Goal: Obtain resource: Download file/media

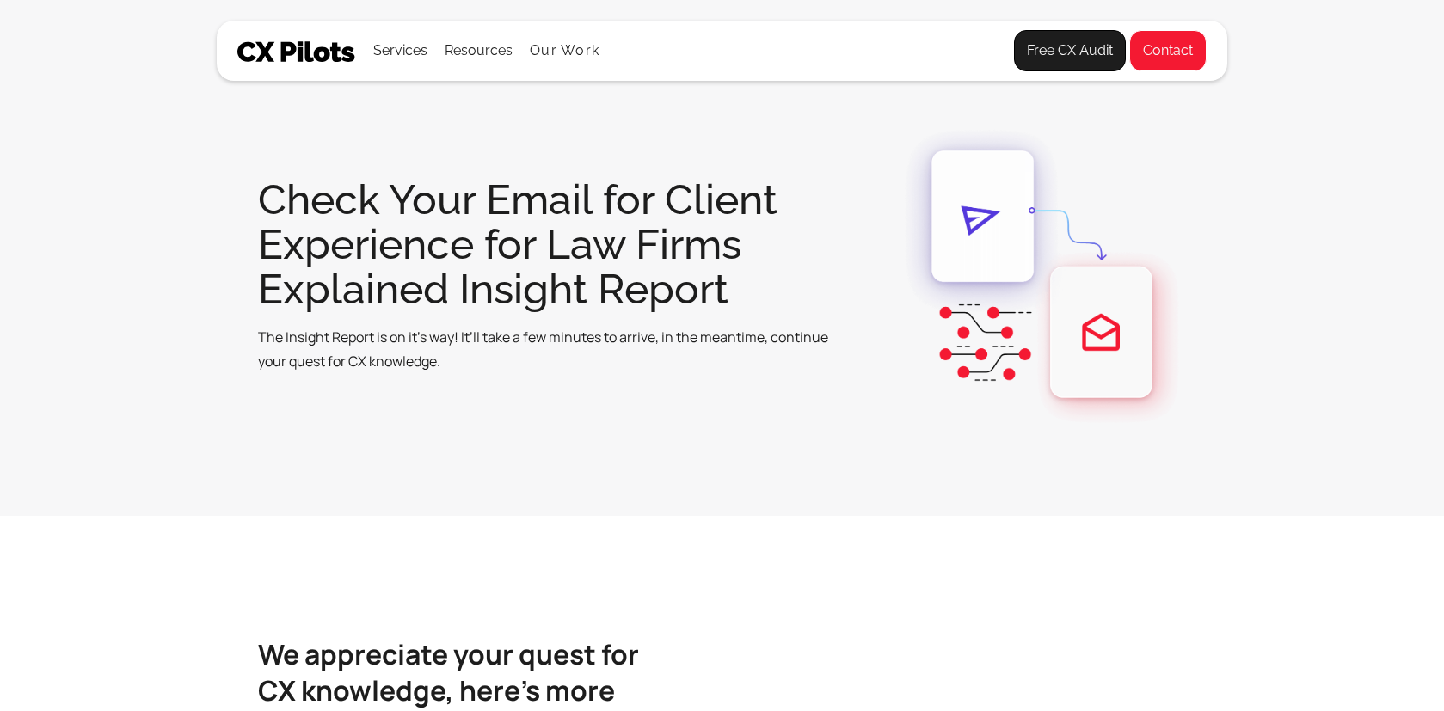
click at [286, 52] on img at bounding box center [296, 51] width 119 height 21
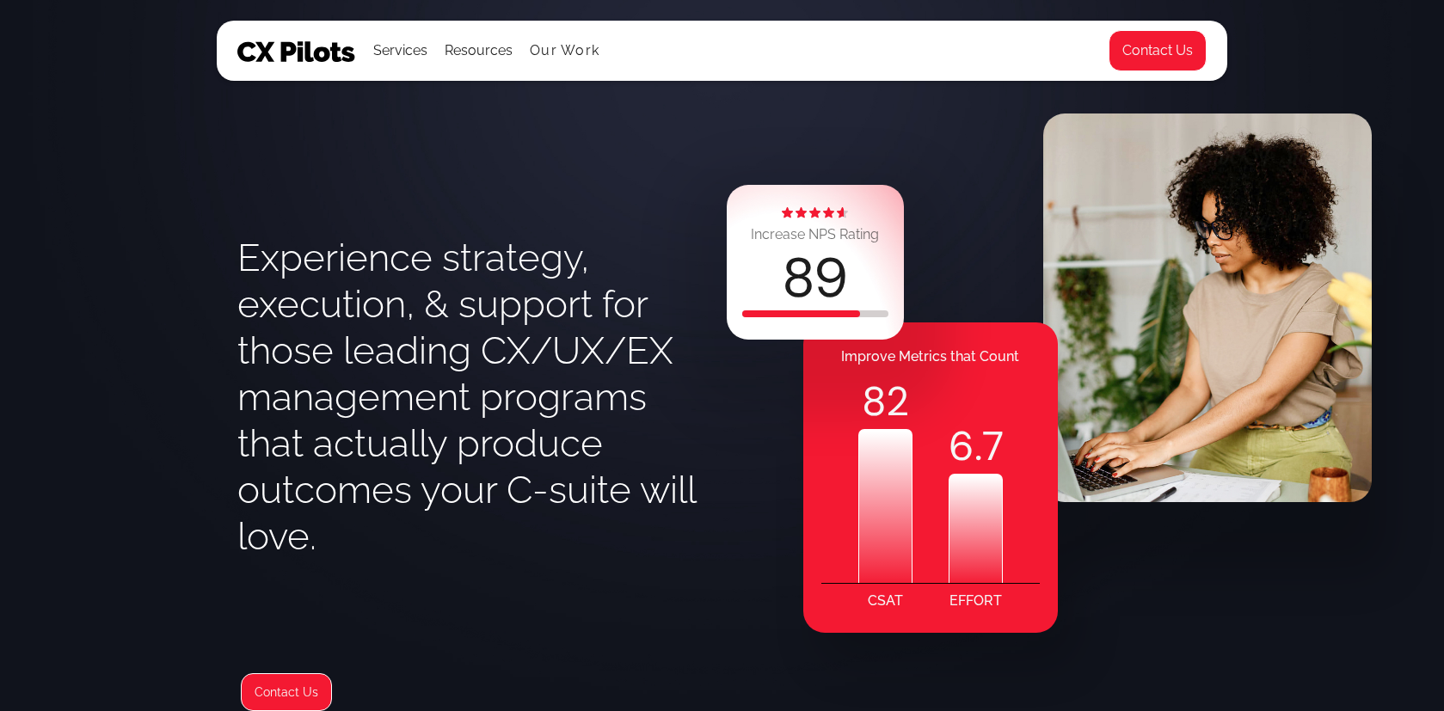
click at [234, 250] on div "Experience strategy, execution, & support for those leading CX/UX/EX management…" at bounding box center [722, 355] width 1011 height 711
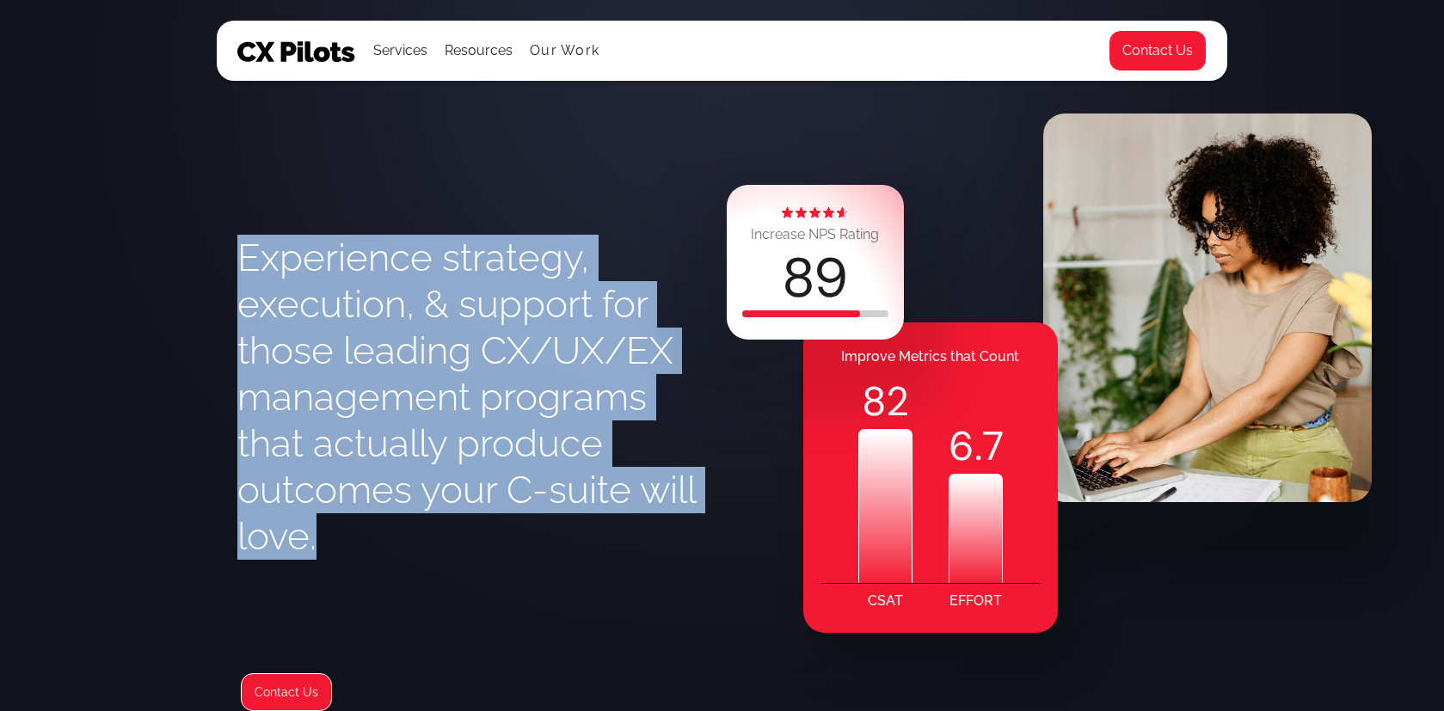
drag, startPoint x: 237, startPoint y: 253, endPoint x: 440, endPoint y: 581, distance: 386.7
click at [440, 581] on div "Experience strategy, execution, & support for those leading CX/UX/EX management…" at bounding box center [722, 355] width 1011 height 711
click at [441, 313] on h1 "Experience strategy, execution, & support for those leading CX/UX/EX management…" at bounding box center [479, 397] width 485 height 325
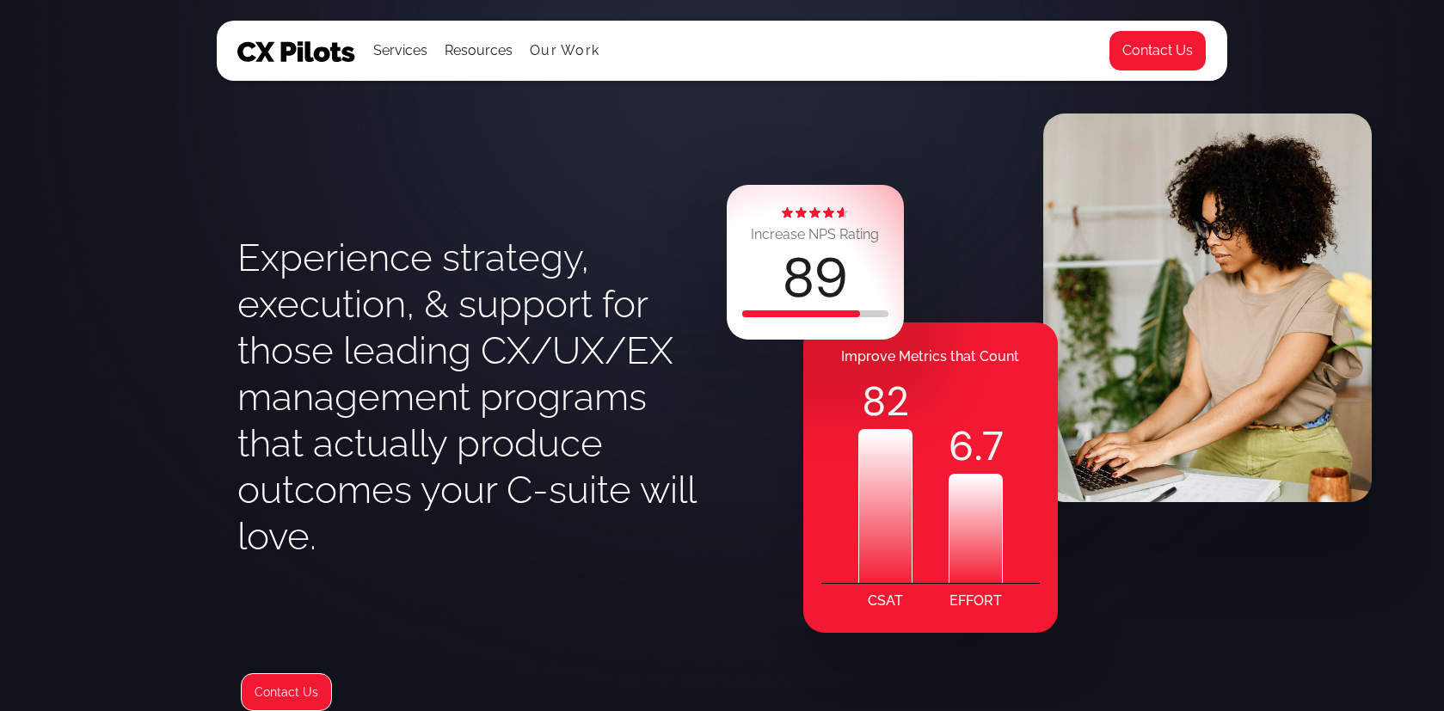
click at [446, 314] on h1 "Experience strategy, execution, & support for those leading CX/UX/EX management…" at bounding box center [479, 397] width 485 height 325
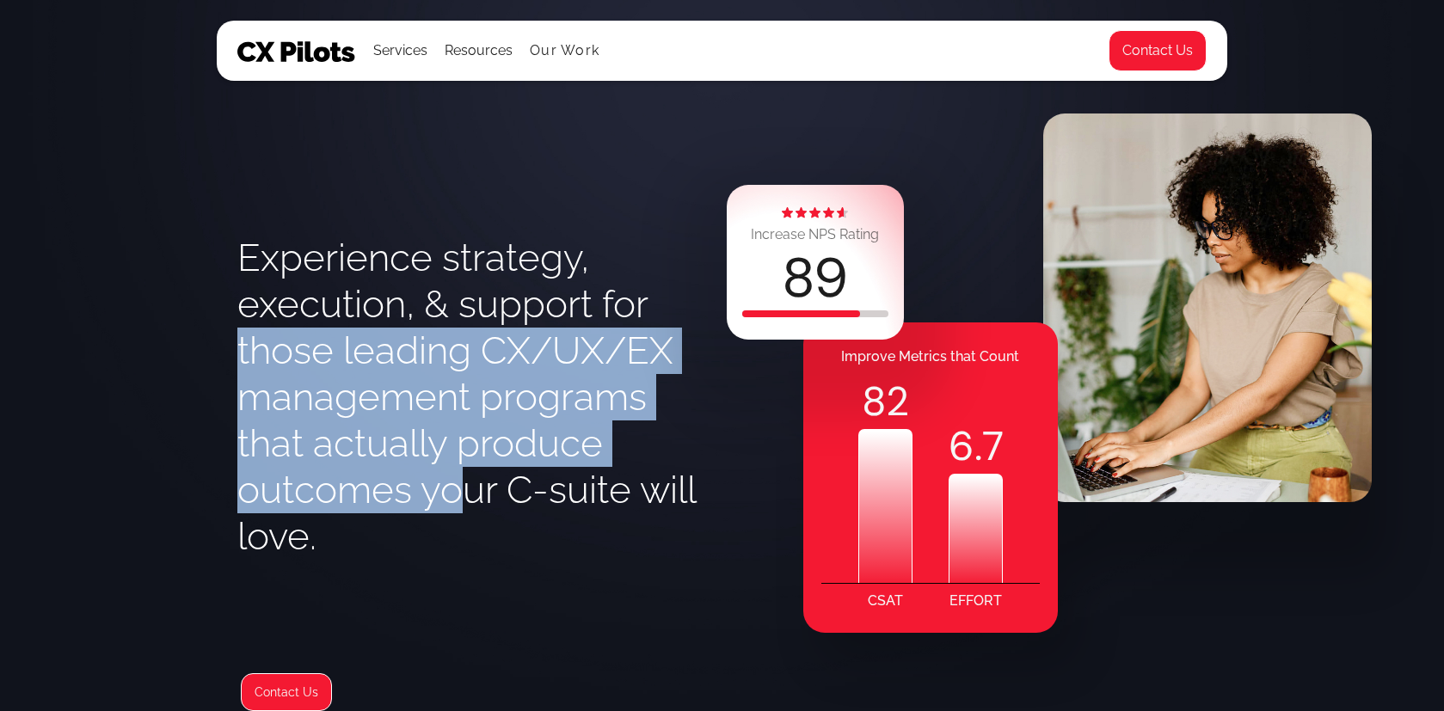
drag, startPoint x: 232, startPoint y: 339, endPoint x: 460, endPoint y: 477, distance: 266.3
click at [460, 477] on div "Experience strategy, execution, & support for those leading CX/UX/EX management…" at bounding box center [722, 355] width 1011 height 711
click at [460, 477] on h1 "Experience strategy, execution, & support for those leading CX/UX/EX management…" at bounding box center [479, 397] width 485 height 325
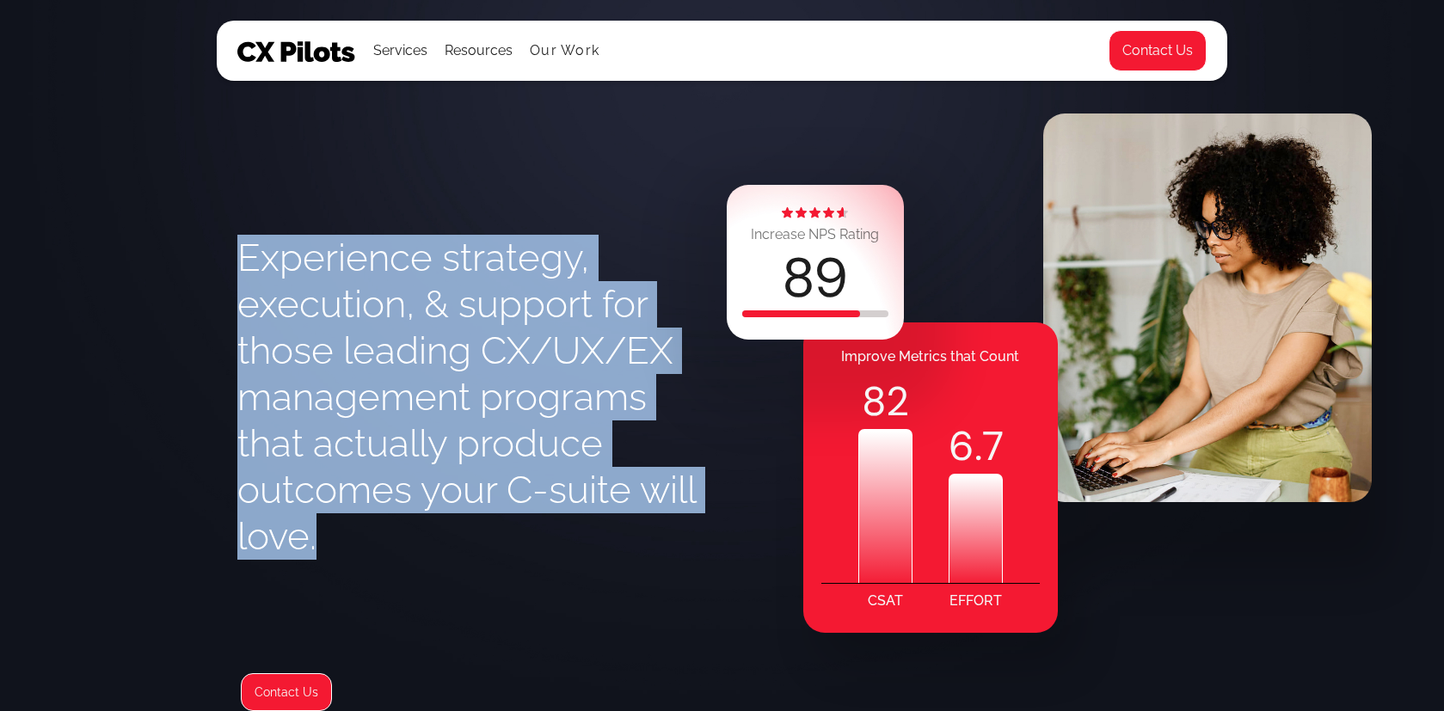
drag, startPoint x: 469, startPoint y: 538, endPoint x: 231, endPoint y: 122, distance: 479.2
click at [231, 122] on div "Experience strategy, execution, & support for those leading CX/UX/EX management…" at bounding box center [722, 355] width 1011 height 711
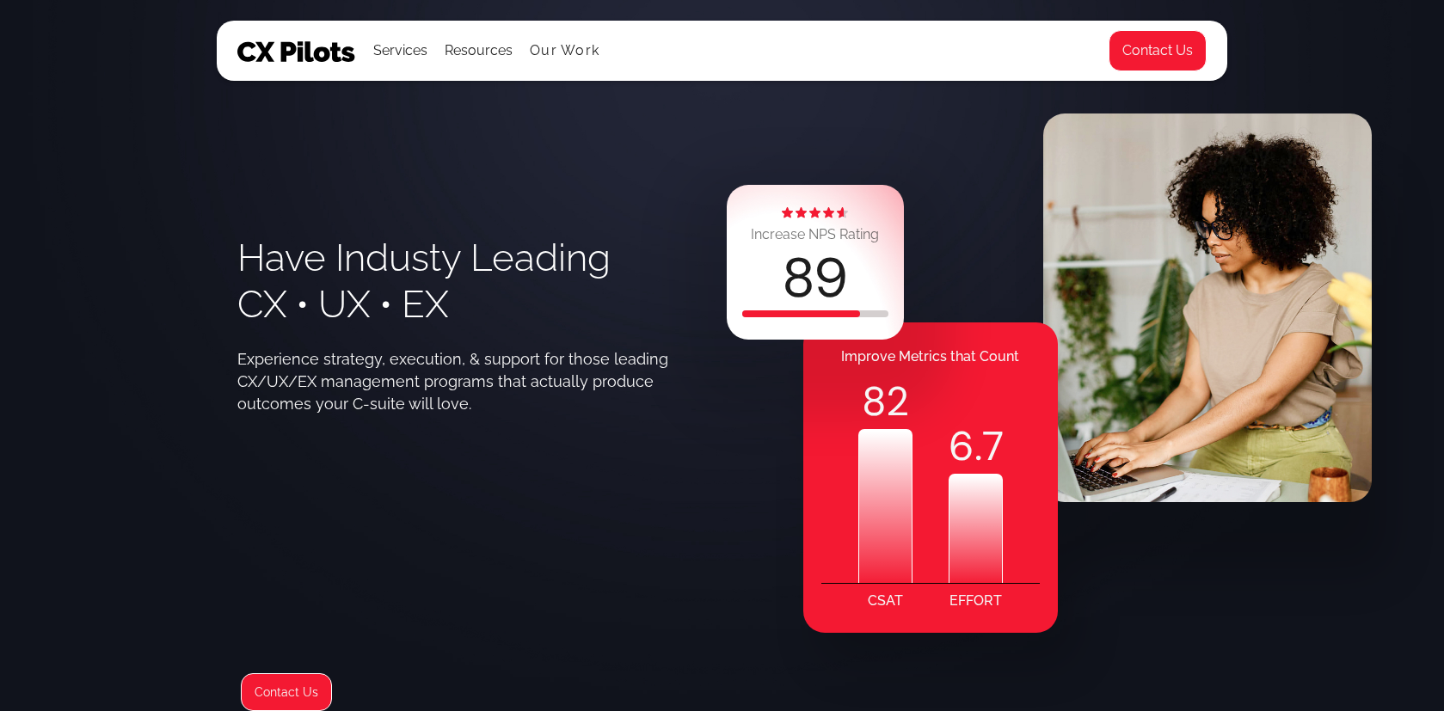
click at [438, 263] on h1 "Have Industy Leading CX • UX • EX" at bounding box center [423, 281] width 373 height 93
click at [652, 316] on div "Have Industy Leading CX • UX • EX Experience strategy, execution, & support for…" at bounding box center [479, 289] width 485 height 253
click at [419, 229] on div "Have Industy Leading CX • UX • EX Experience strategy, execution, & support for…" at bounding box center [479, 289] width 485 height 253
click at [439, 268] on h1 "Have Industy Leading CX • UX • EX" at bounding box center [423, 281] width 373 height 93
click at [1056, 573] on div "82 6 . 7" at bounding box center [930, 479] width 255 height 210
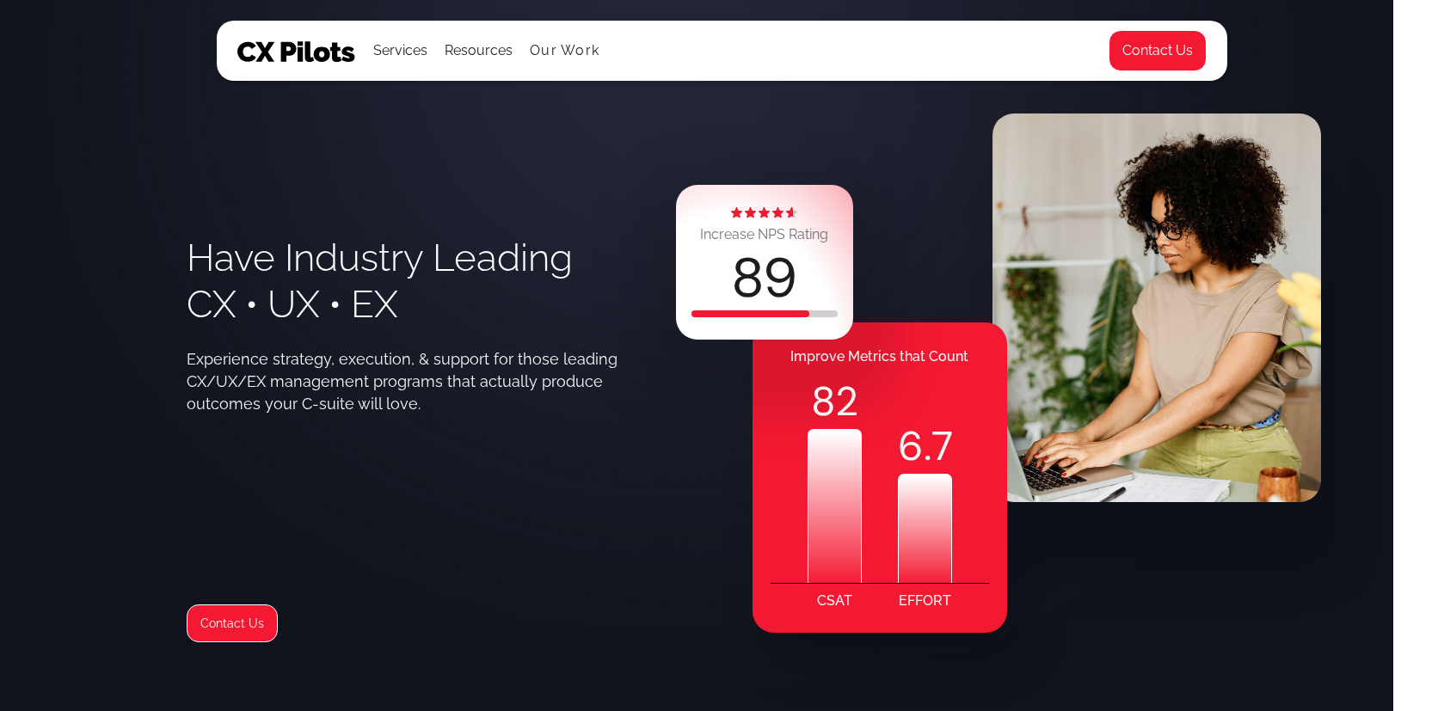
scroll to position [0, 52]
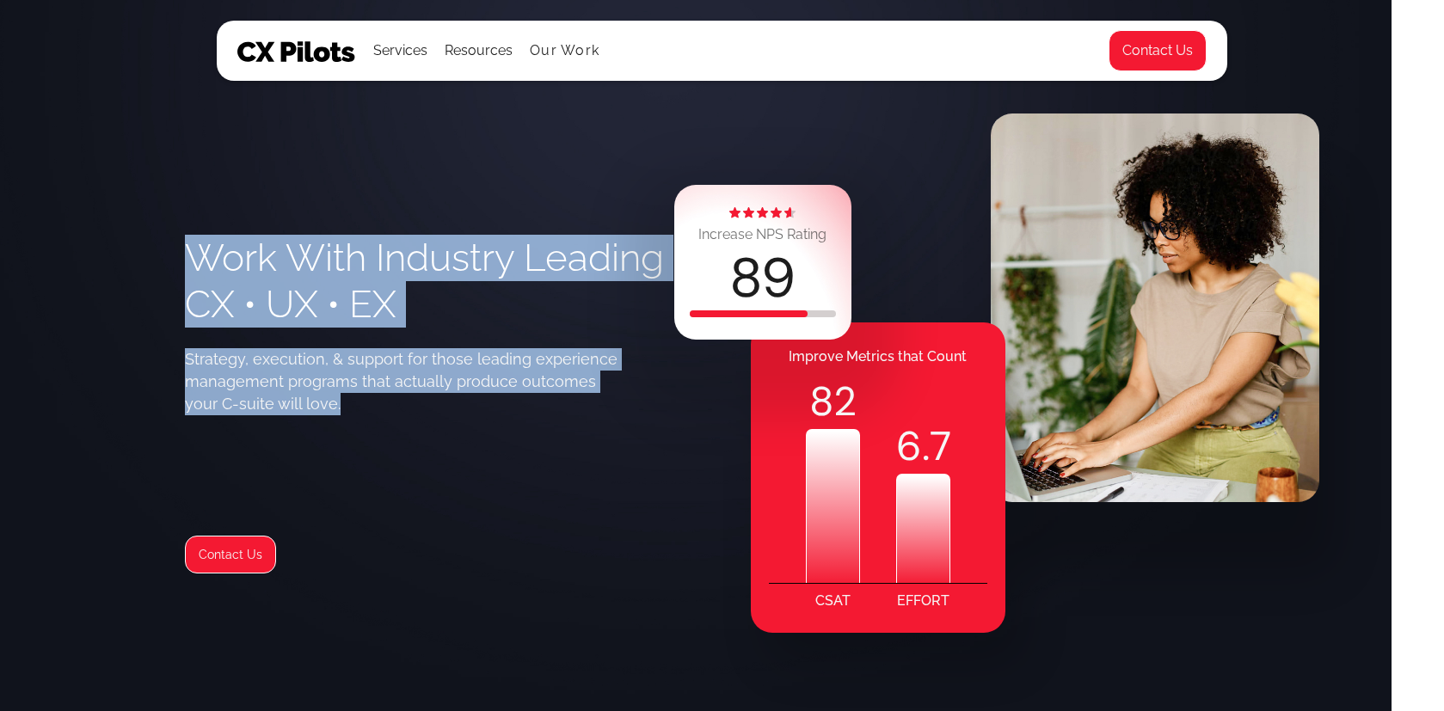
drag, startPoint x: 174, startPoint y: 245, endPoint x: 384, endPoint y: 434, distance: 282.6
click at [384, 434] on div "Work With Industry Leading CX • UX • EX Strategy, execution, & support for thos…" at bounding box center [669, 355] width 1011 height 711
copy div "Work With Industry Leading CX • UX • EX Strategy, execution, & support for thos…"
click at [148, 184] on div "Work With Industry Leading CX • UX • EX Strategy, execution, & support for thos…" at bounding box center [670, 355] width 1444 height 711
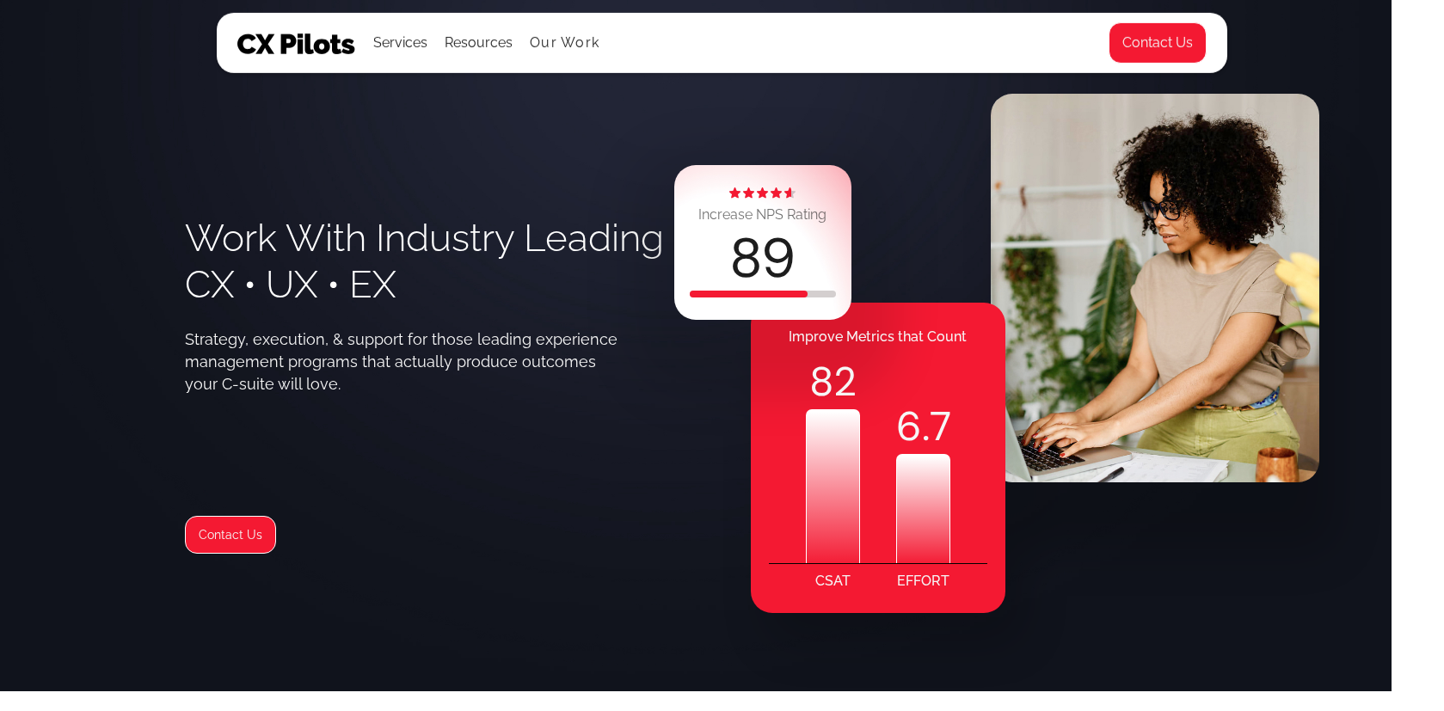
scroll to position [36, 52]
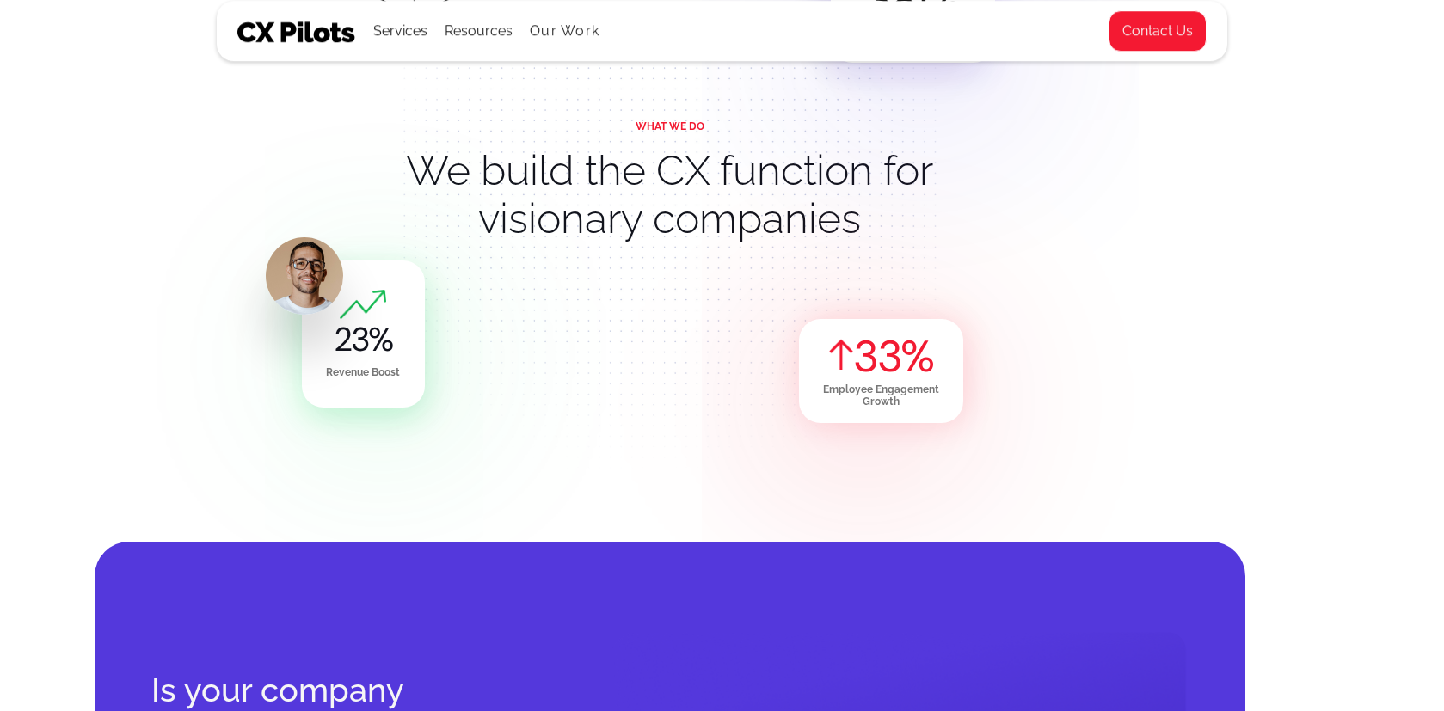
scroll to position [0, 52]
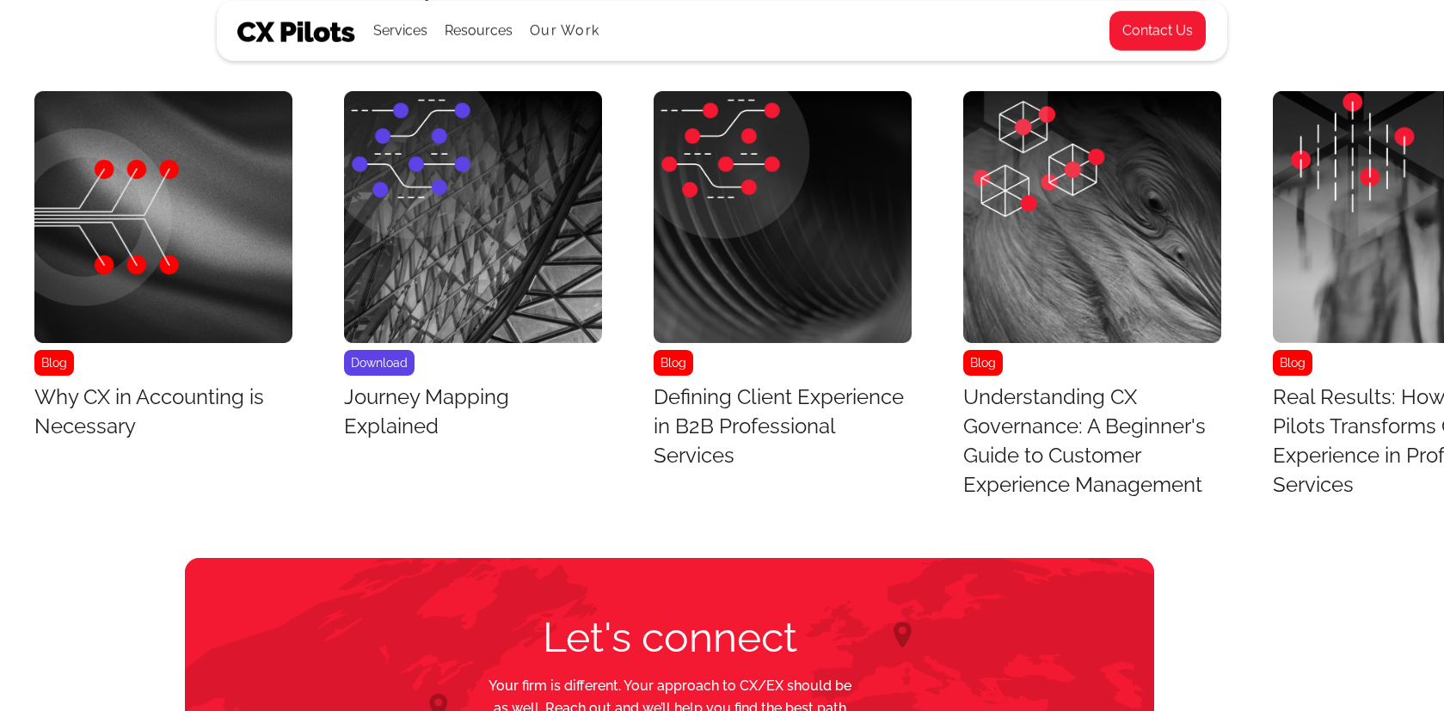
scroll to position [6971, 52]
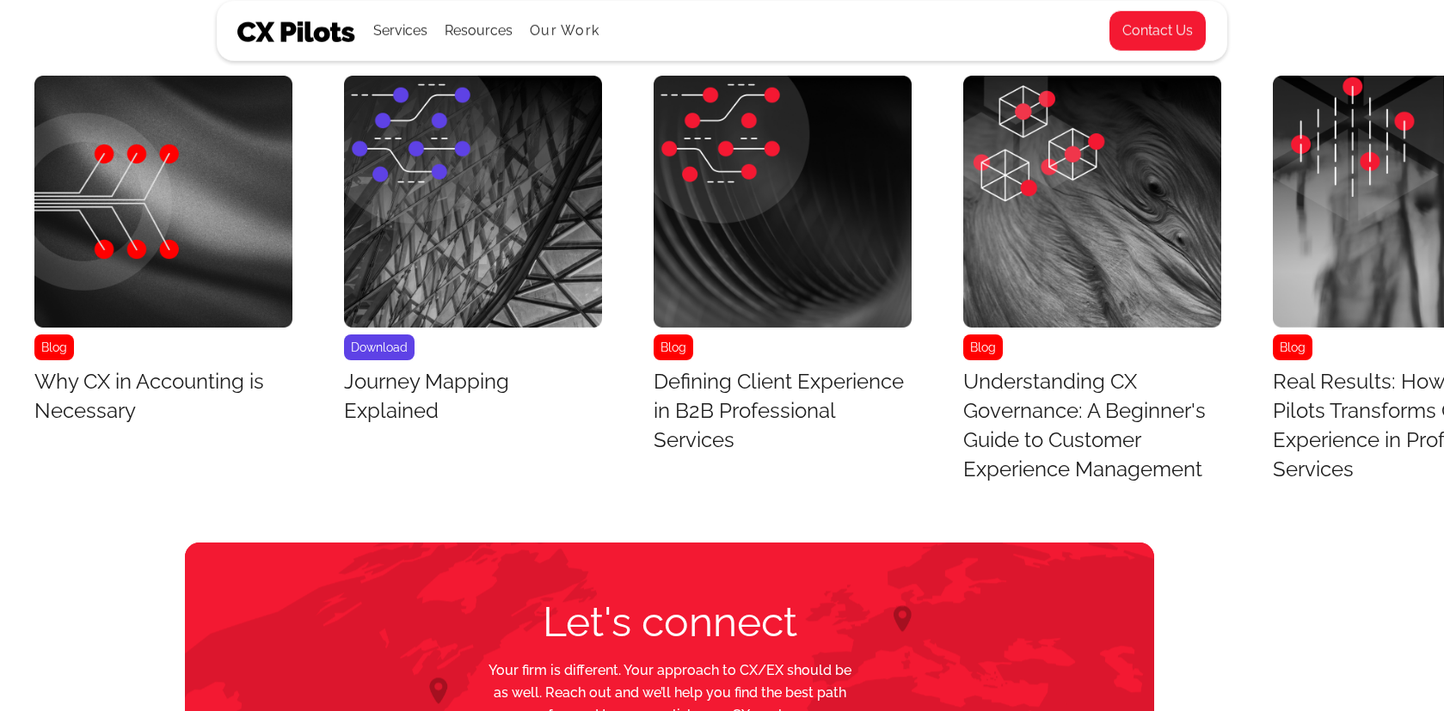
click at [85, 395] on h3 "Why CX in Accounting is Necessary" at bounding box center [163, 396] width 258 height 58
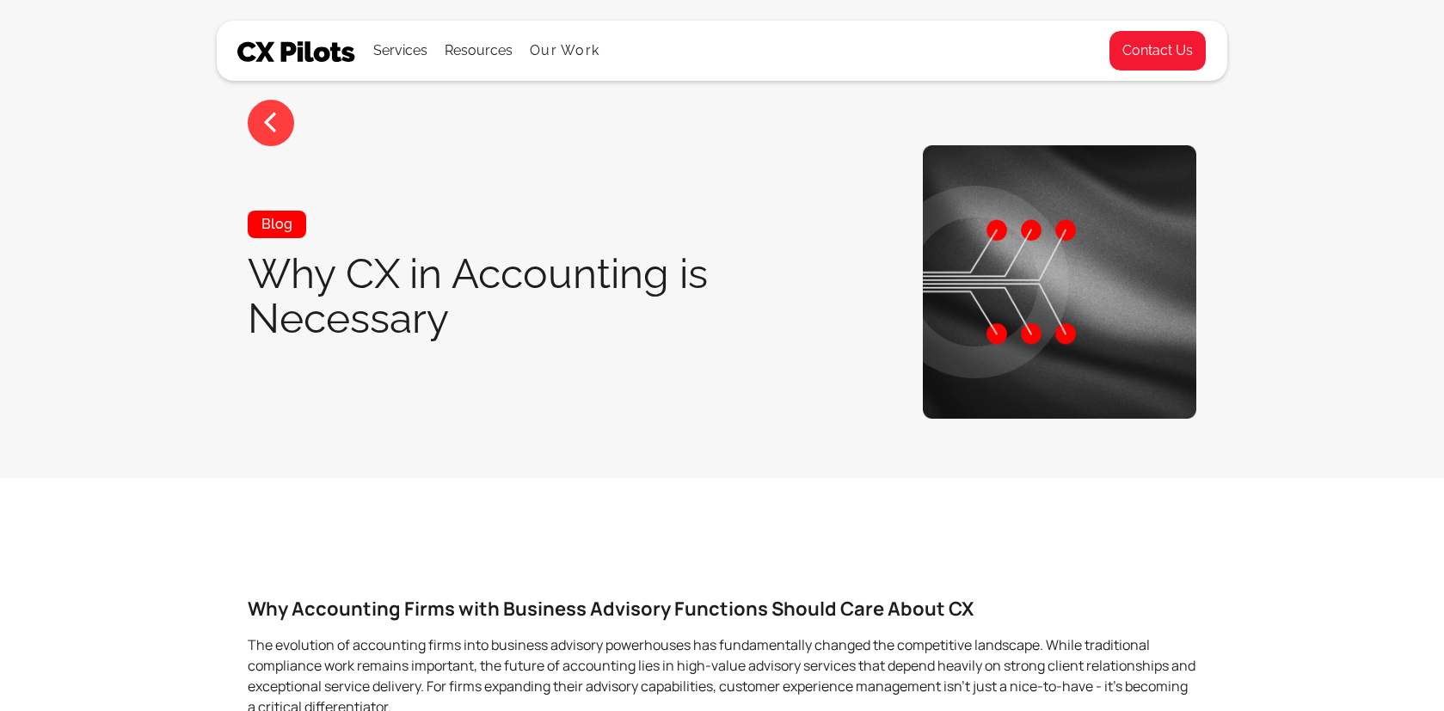
click at [292, 123] on link "<" at bounding box center [271, 123] width 46 height 46
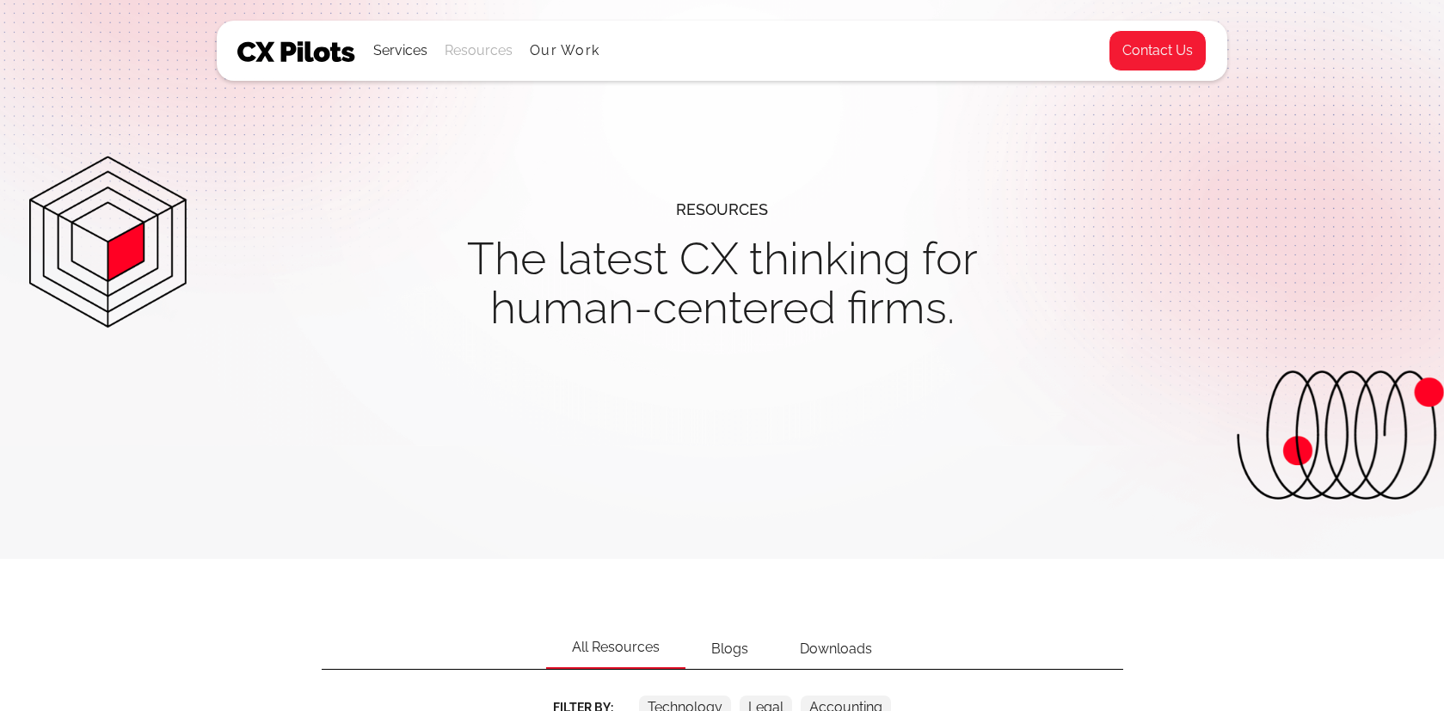
click at [478, 51] on div "Resources" at bounding box center [479, 51] width 68 height 24
click at [557, 37] on ul "Services All Services CX Assessments Journey Mapping Cultures of CX Metrics & G…" at bounding box center [486, 51] width 226 height 58
click at [557, 44] on link "Our Work" at bounding box center [565, 50] width 70 height 15
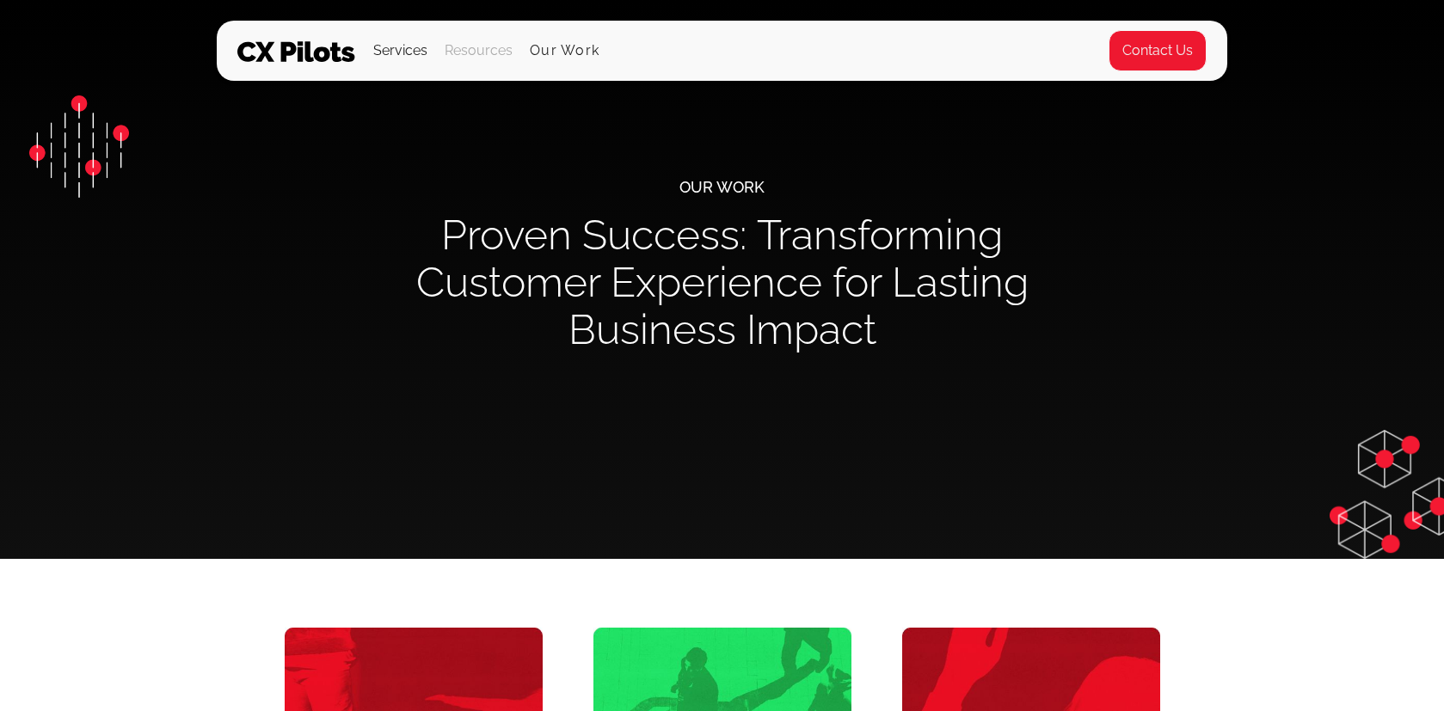
click at [473, 55] on div "Resources" at bounding box center [479, 51] width 68 height 24
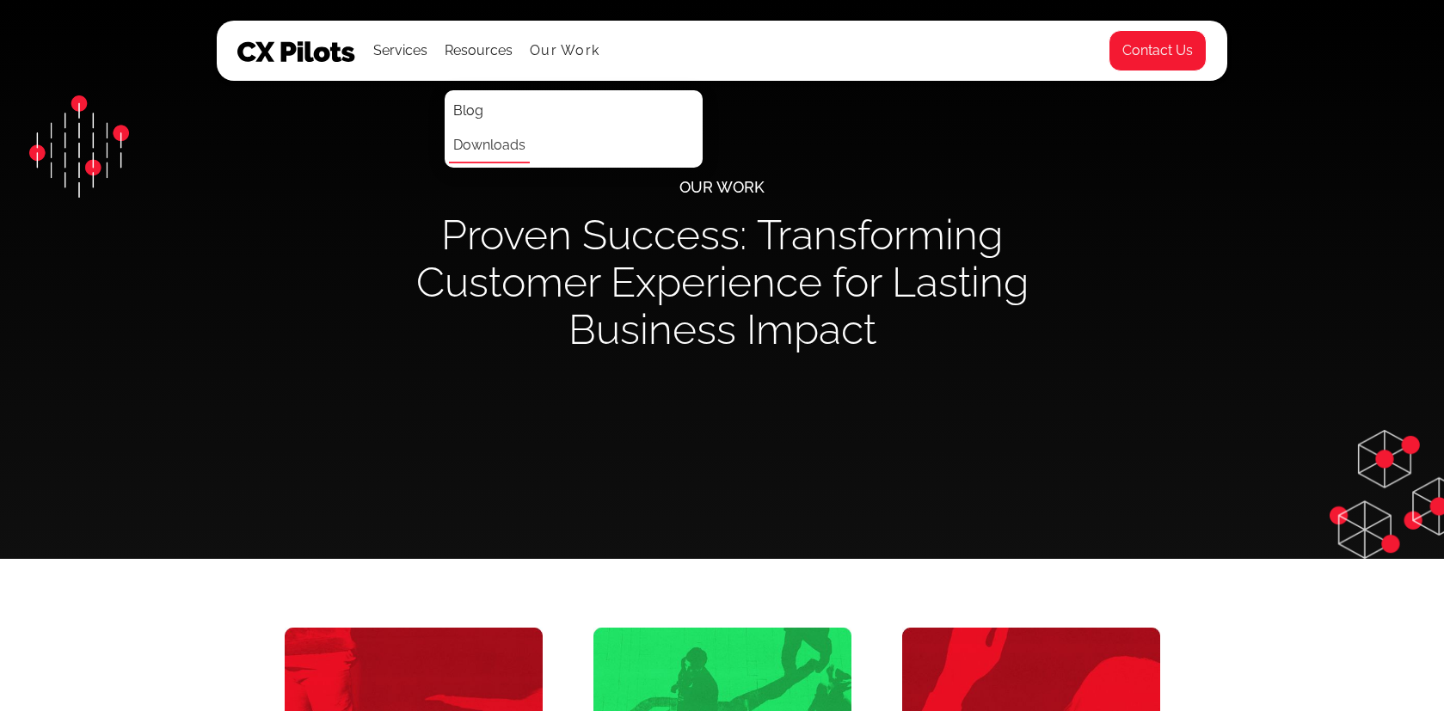
click at [470, 144] on link "Downloads" at bounding box center [489, 146] width 81 height 34
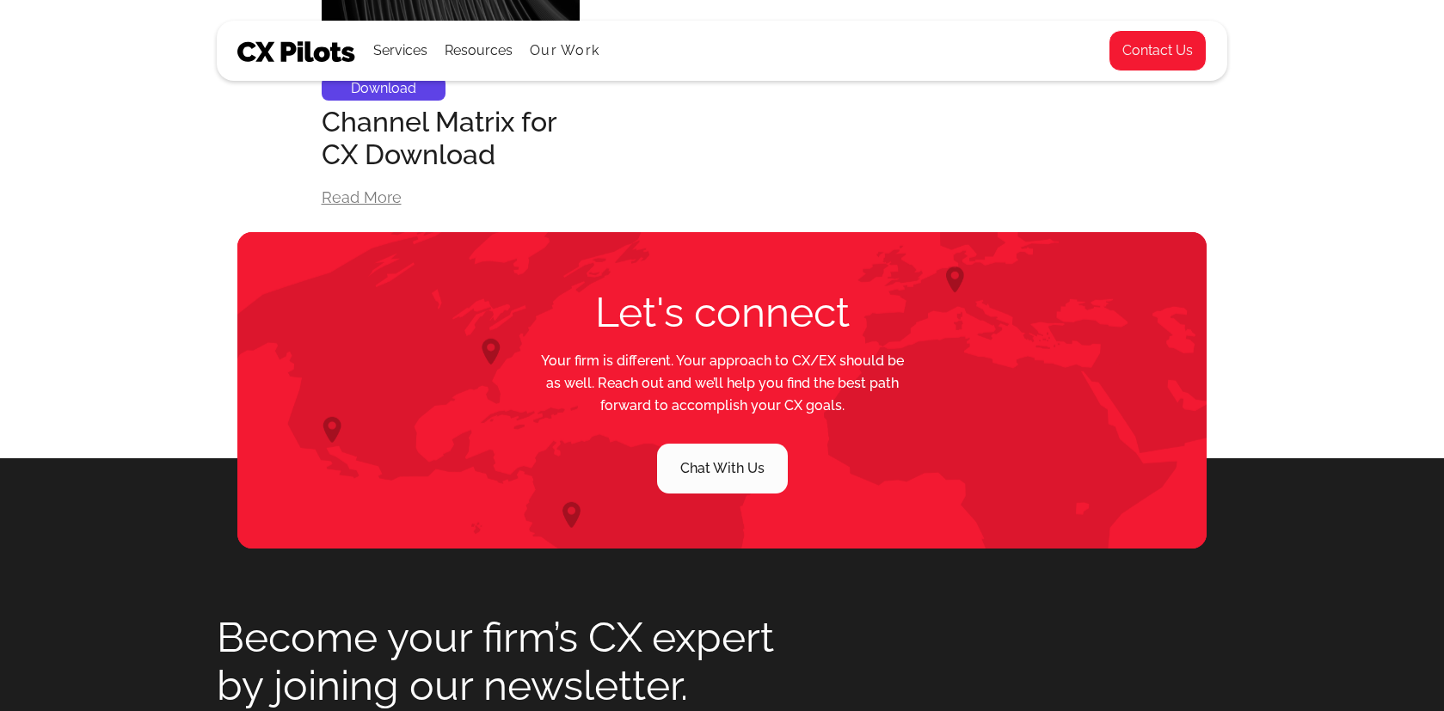
scroll to position [2290, 0]
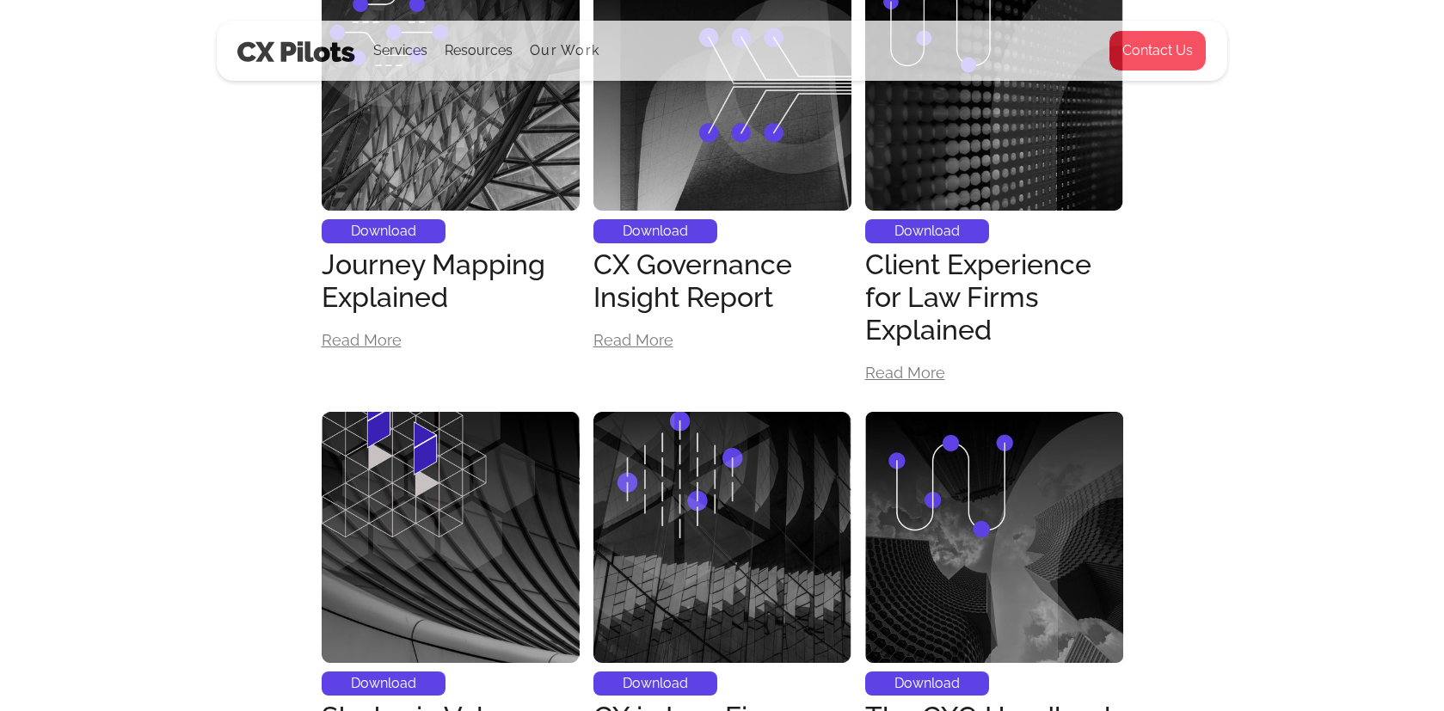
scroll to position [628, 0]
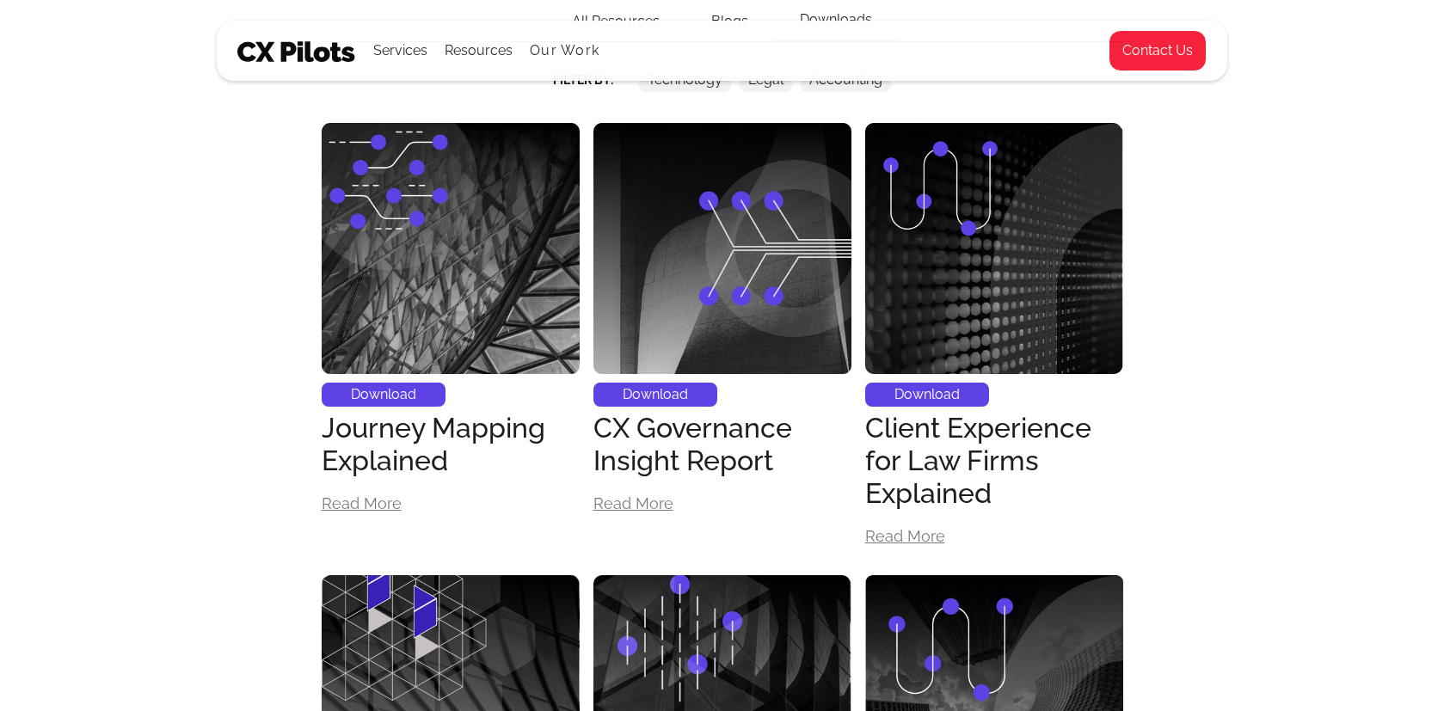
click at [279, 55] on img at bounding box center [296, 51] width 119 height 21
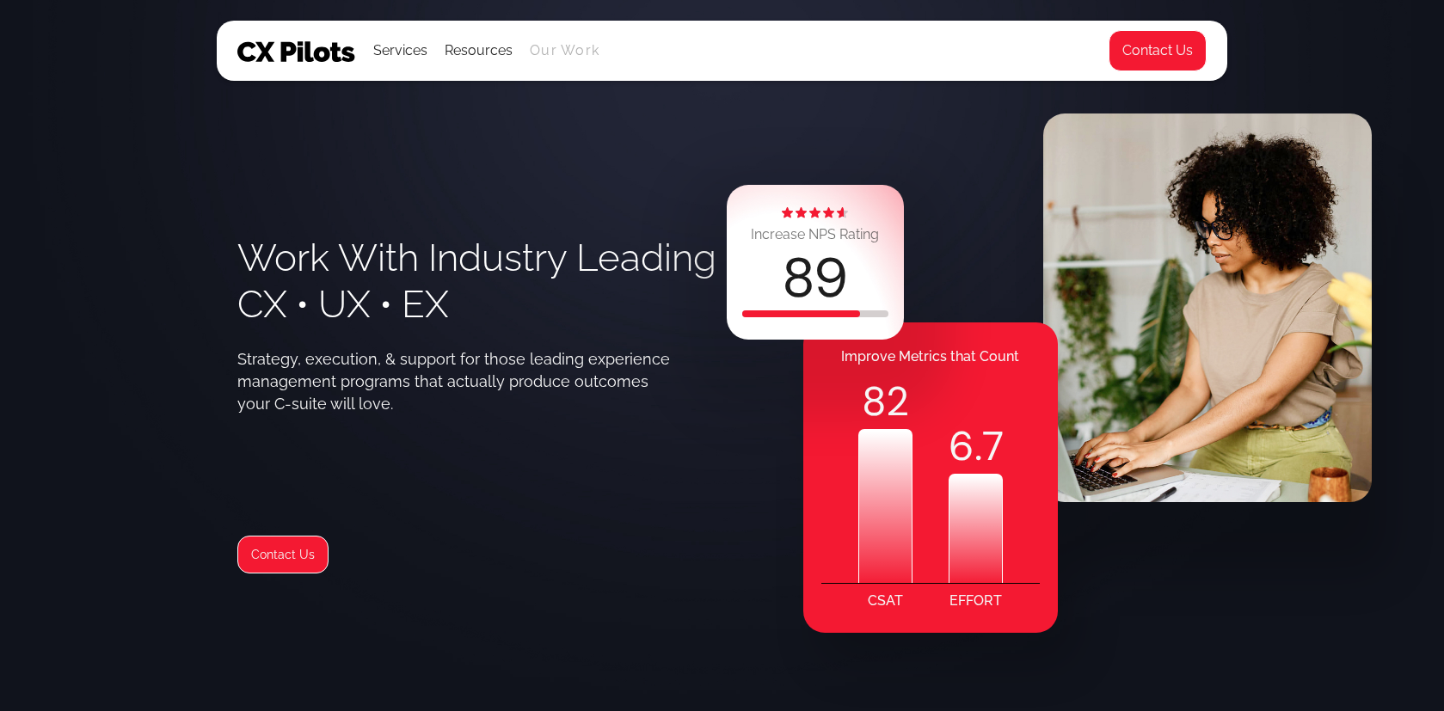
click at [563, 46] on link "Our Work" at bounding box center [565, 50] width 70 height 15
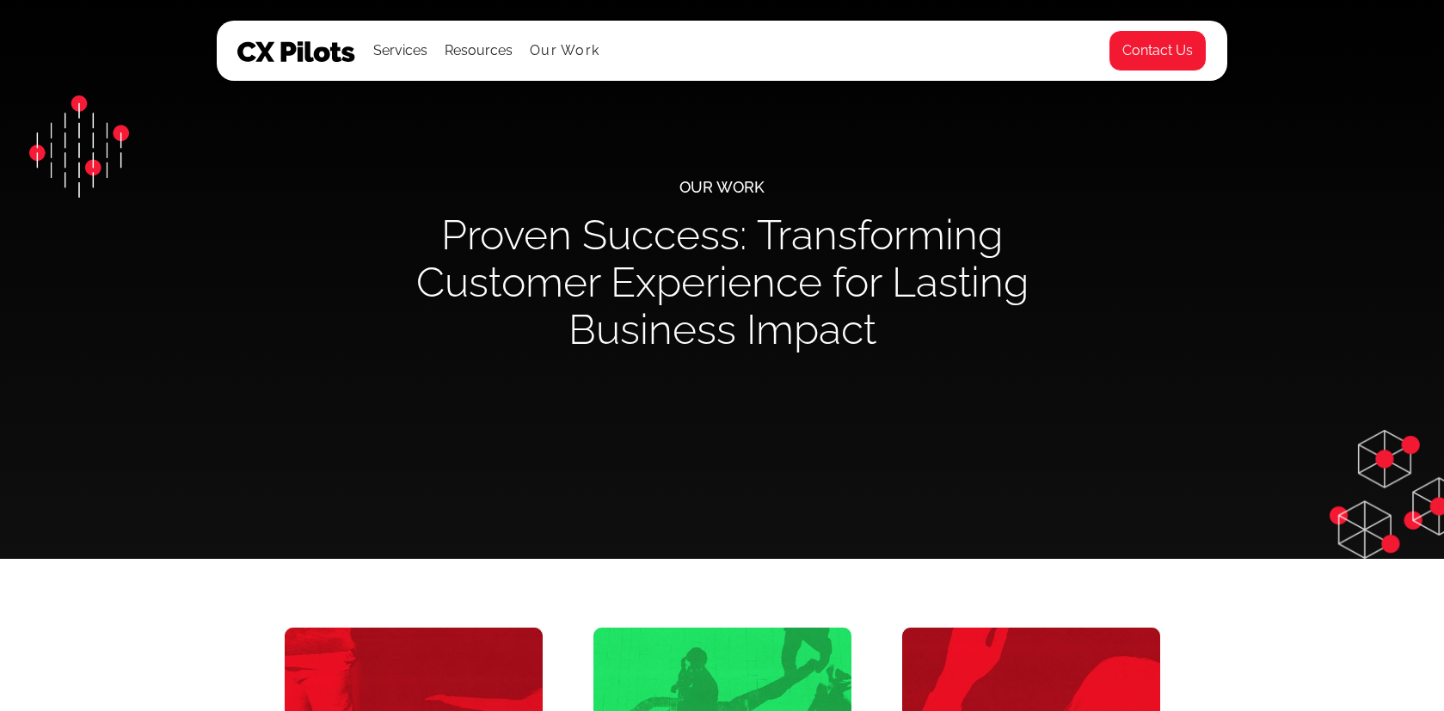
click at [263, 51] on img at bounding box center [296, 51] width 119 height 21
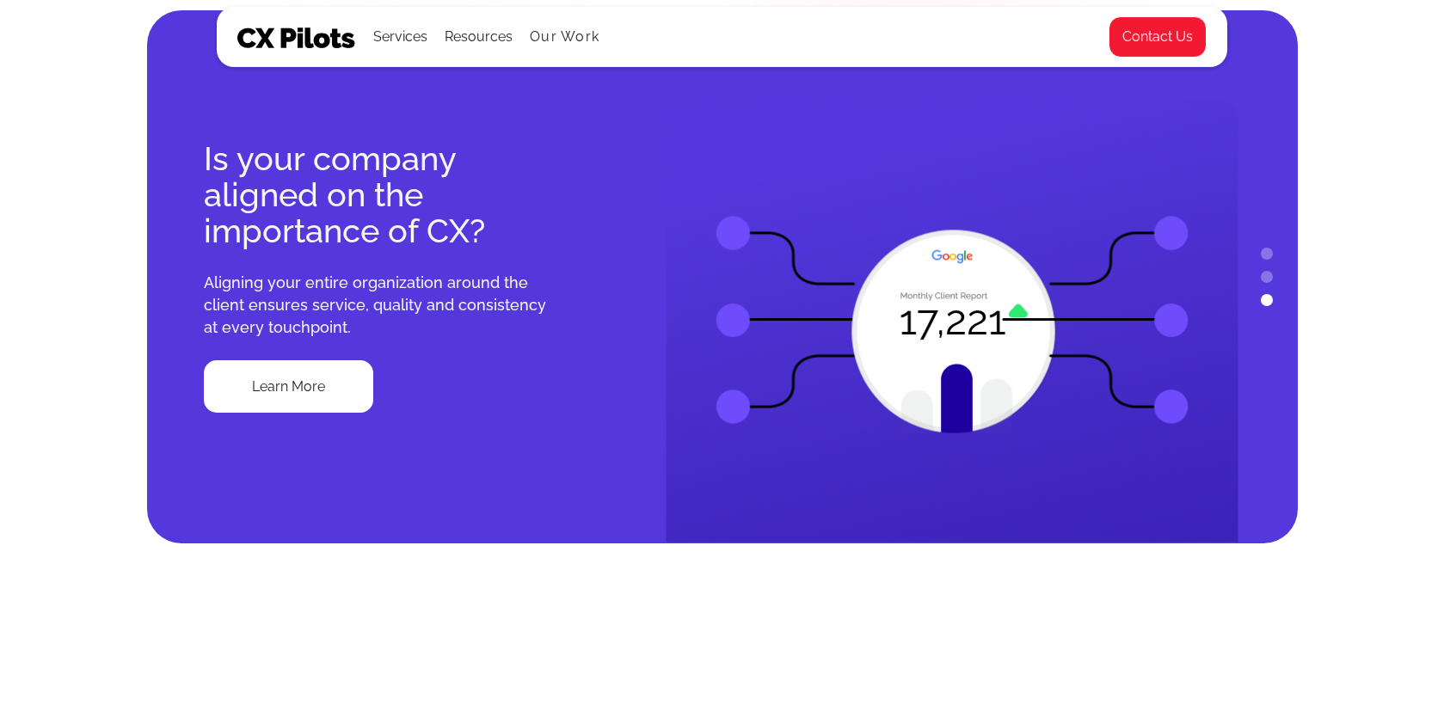
scroll to position [605, 0]
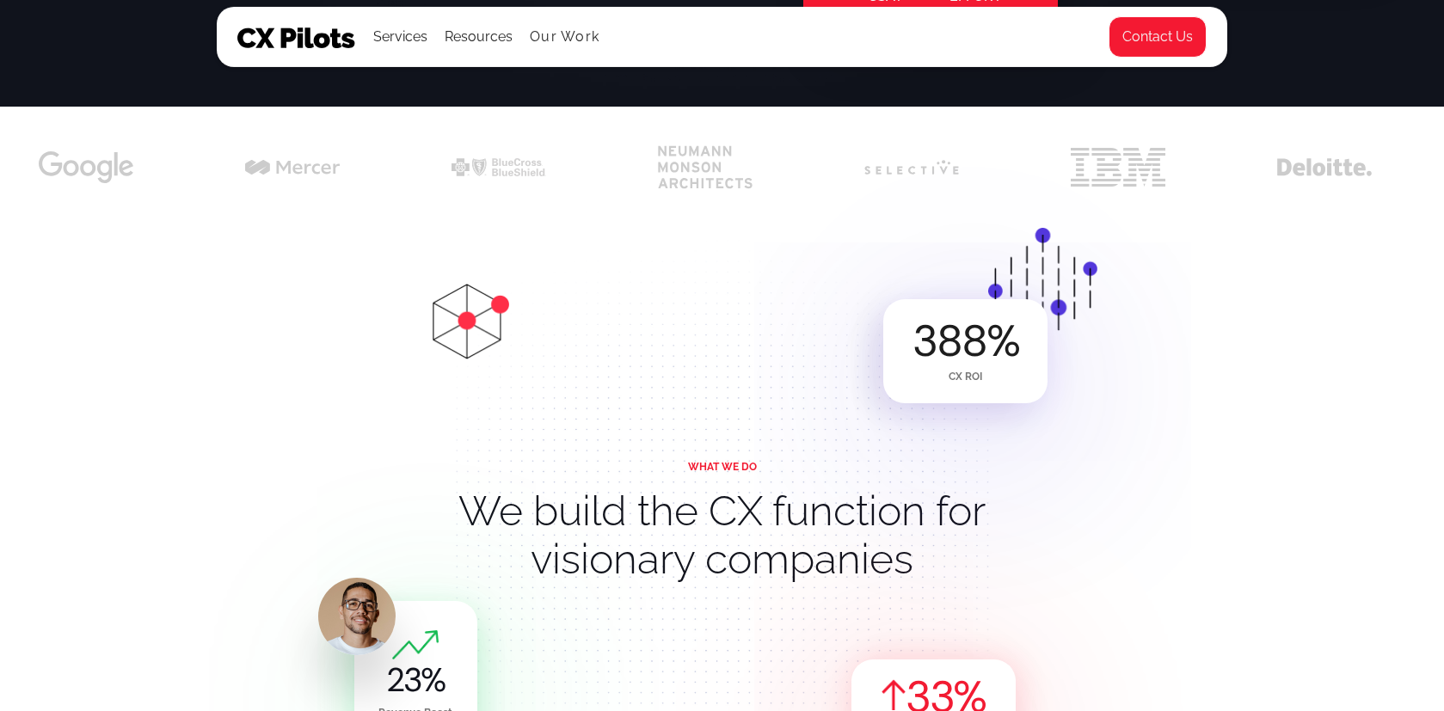
click at [313, 37] on img at bounding box center [296, 38] width 119 height 21
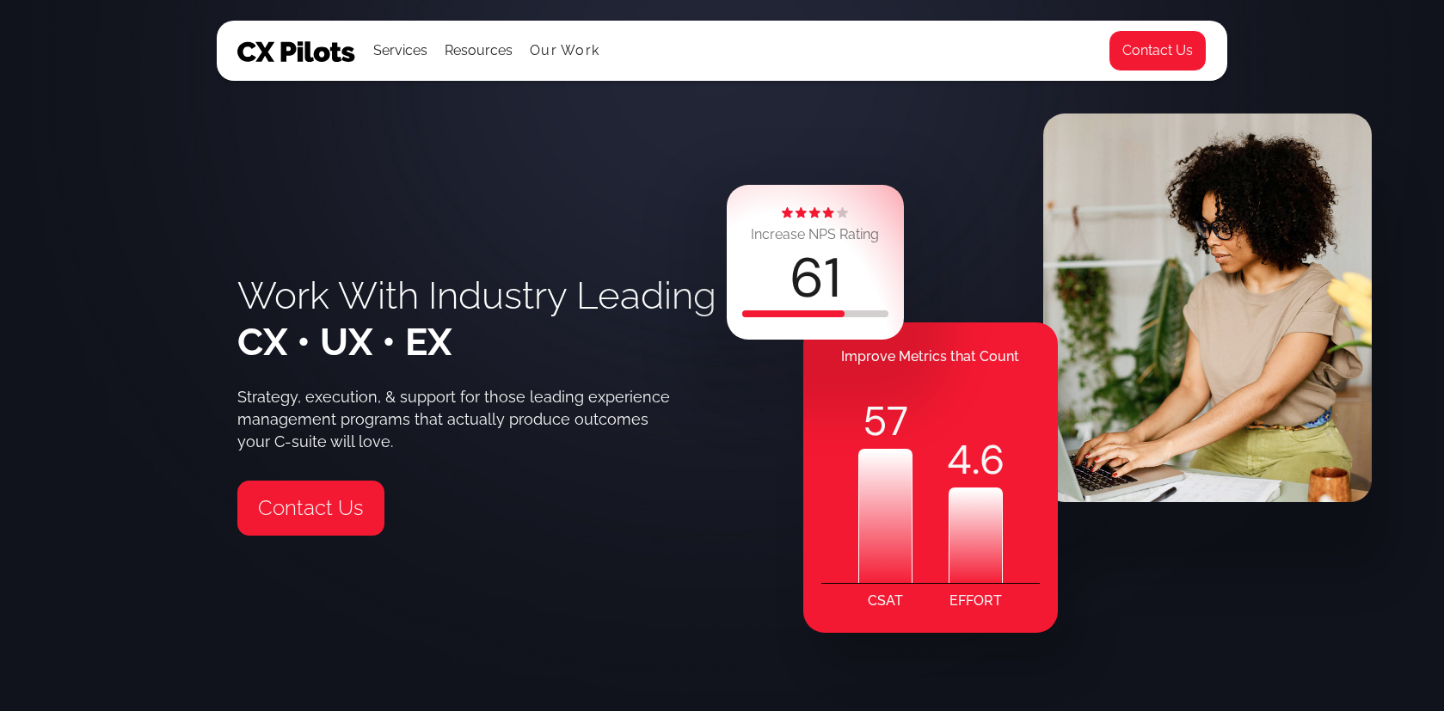
click at [477, 335] on h1 "Work With Industry Leading CX • UX • EX" at bounding box center [476, 319] width 479 height 93
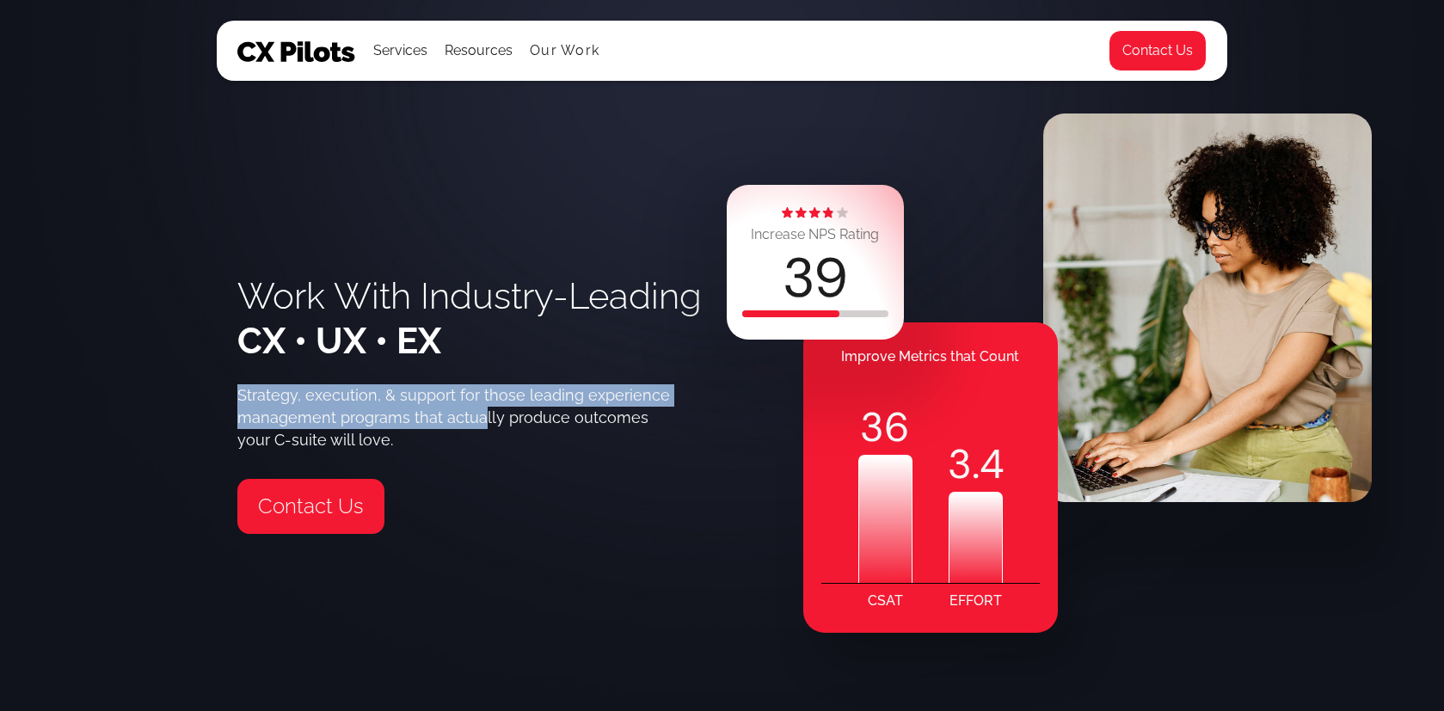
drag, startPoint x: 220, startPoint y: 374, endPoint x: 489, endPoint y: 416, distance: 272.5
click at [489, 416] on div "Work With Industry-Leading CX • UX • EX Strategy, execution, & support for thos…" at bounding box center [722, 355] width 1011 height 711
click at [489, 416] on div "Strategy, execution, & support for those leading experience management programs…" at bounding box center [459, 417] width 444 height 67
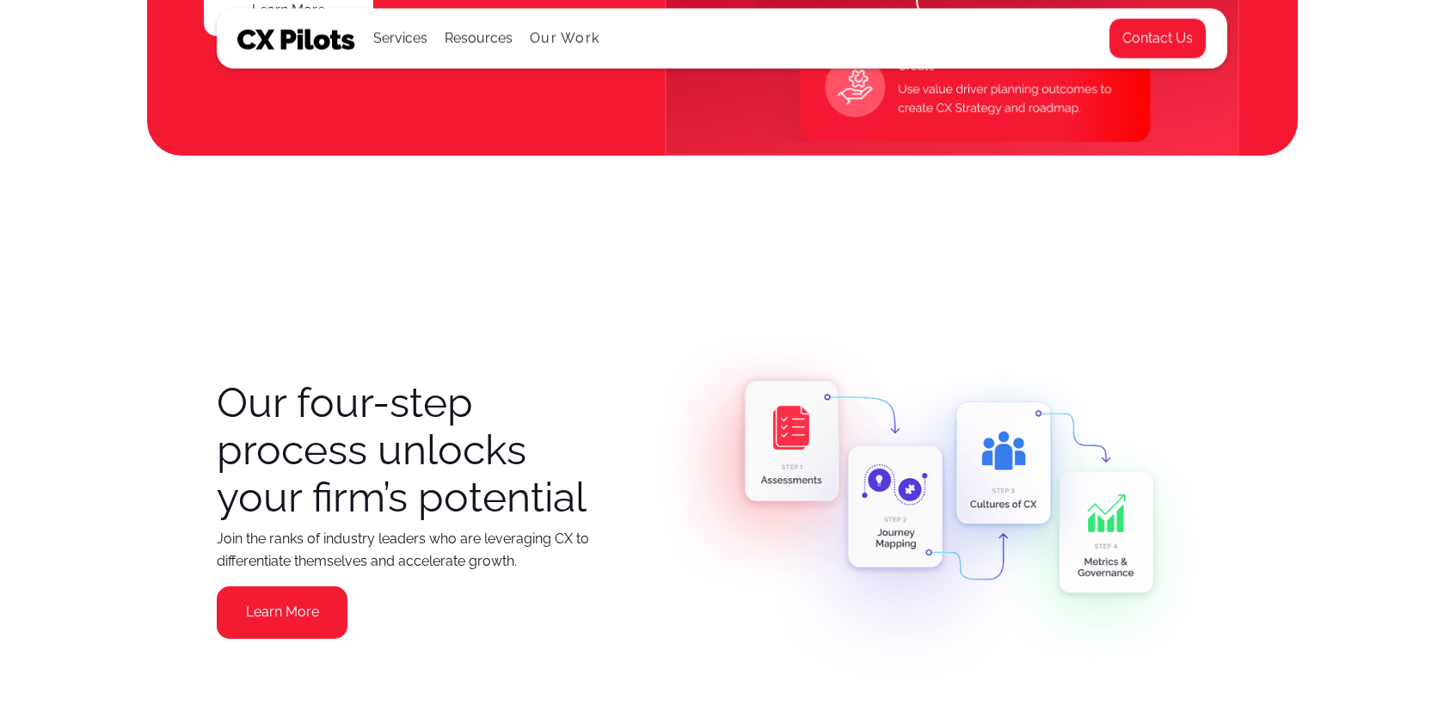
scroll to position [2145, 0]
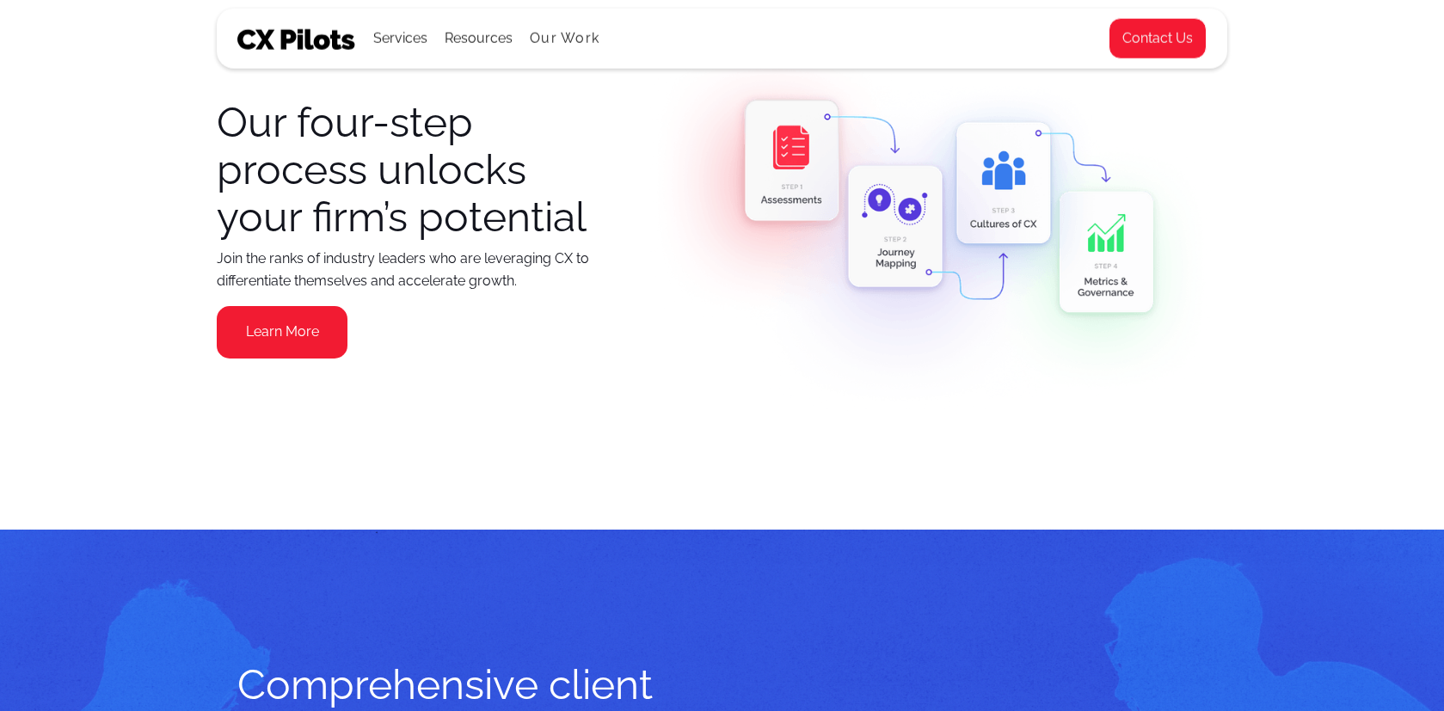
click at [319, 111] on h3 "Our four-step process unlocks your firm’s potential" at bounding box center [408, 170] width 383 height 142
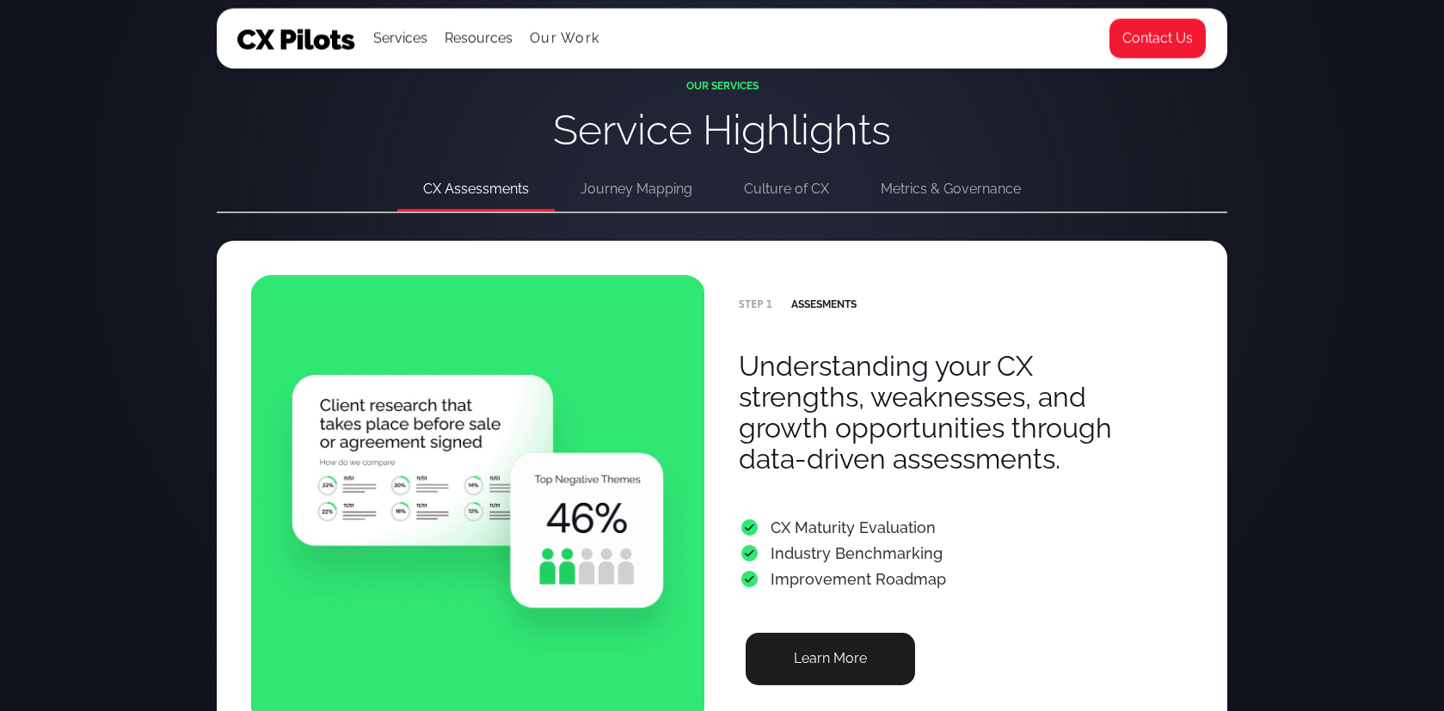
scroll to position [3509, 0]
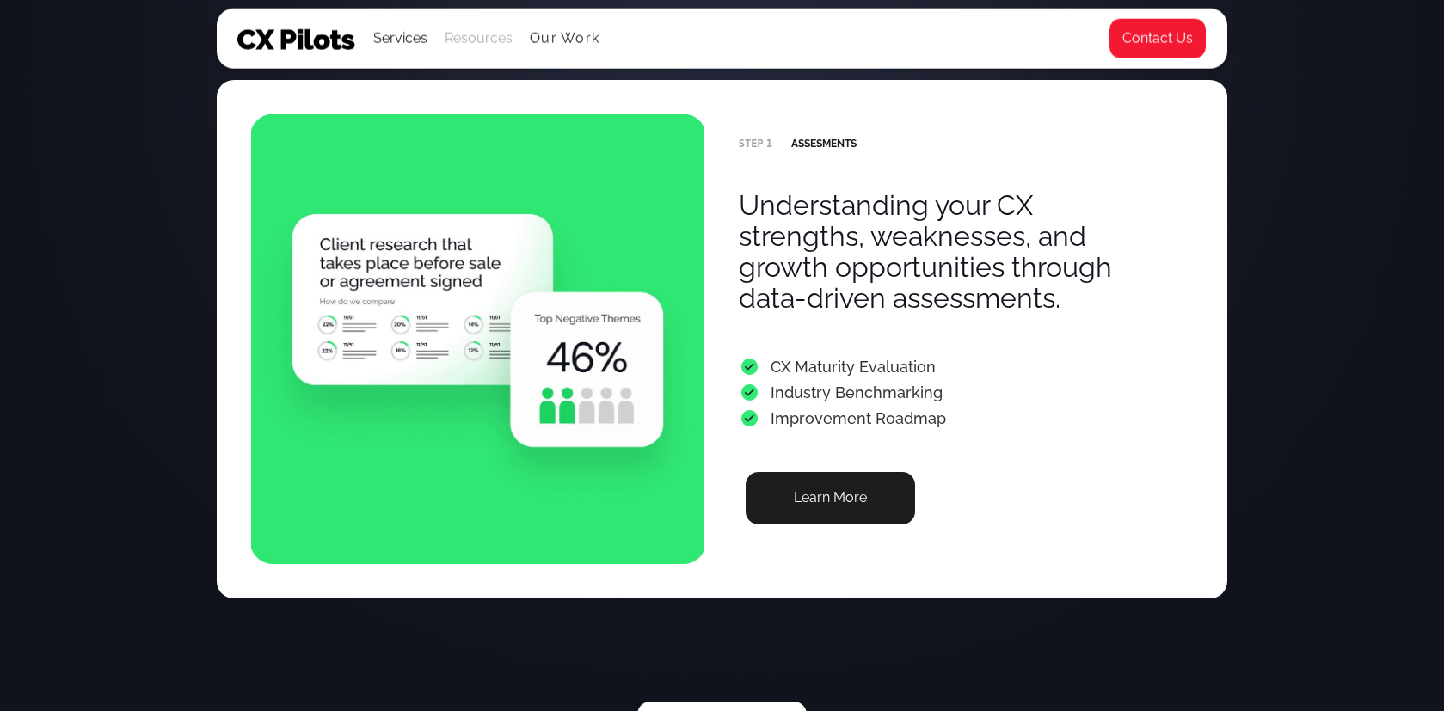
click at [459, 36] on div "Resources" at bounding box center [479, 39] width 68 height 24
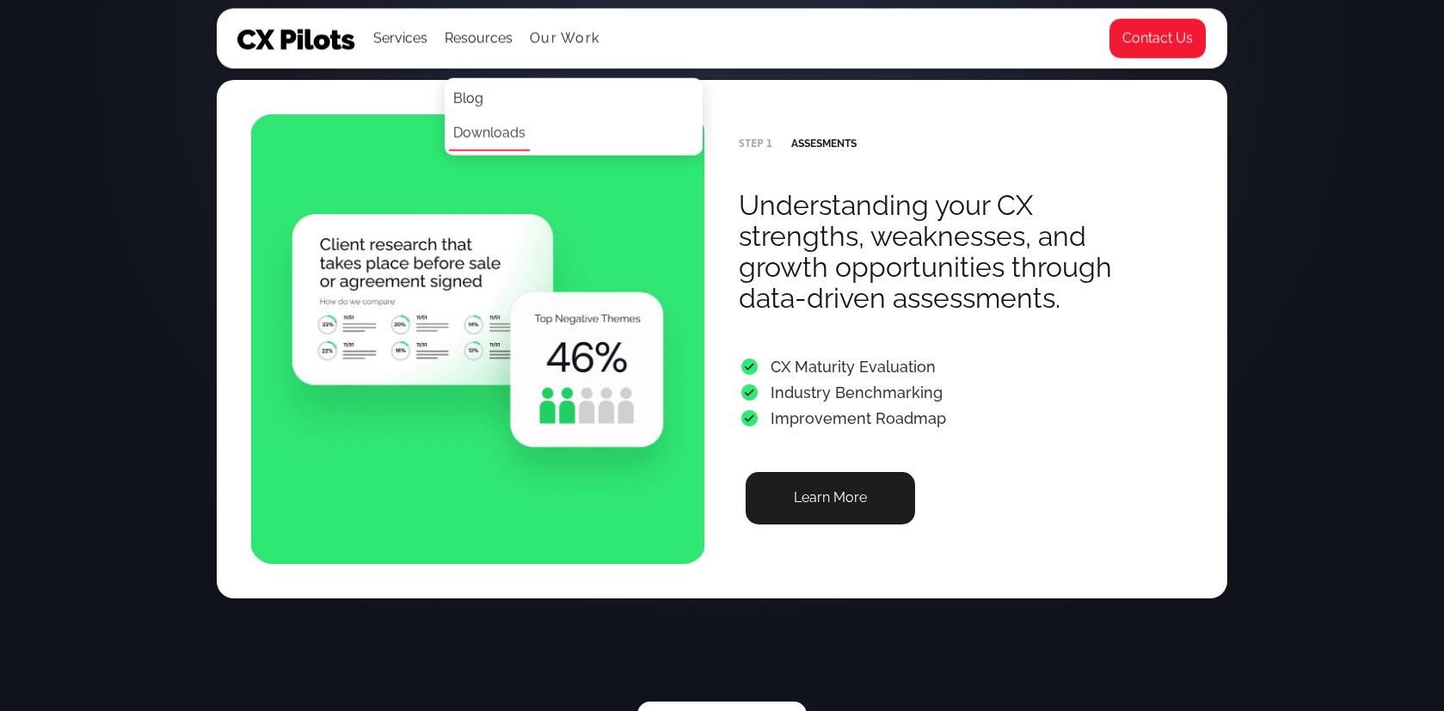
click at [484, 129] on link "Downloads" at bounding box center [489, 134] width 81 height 34
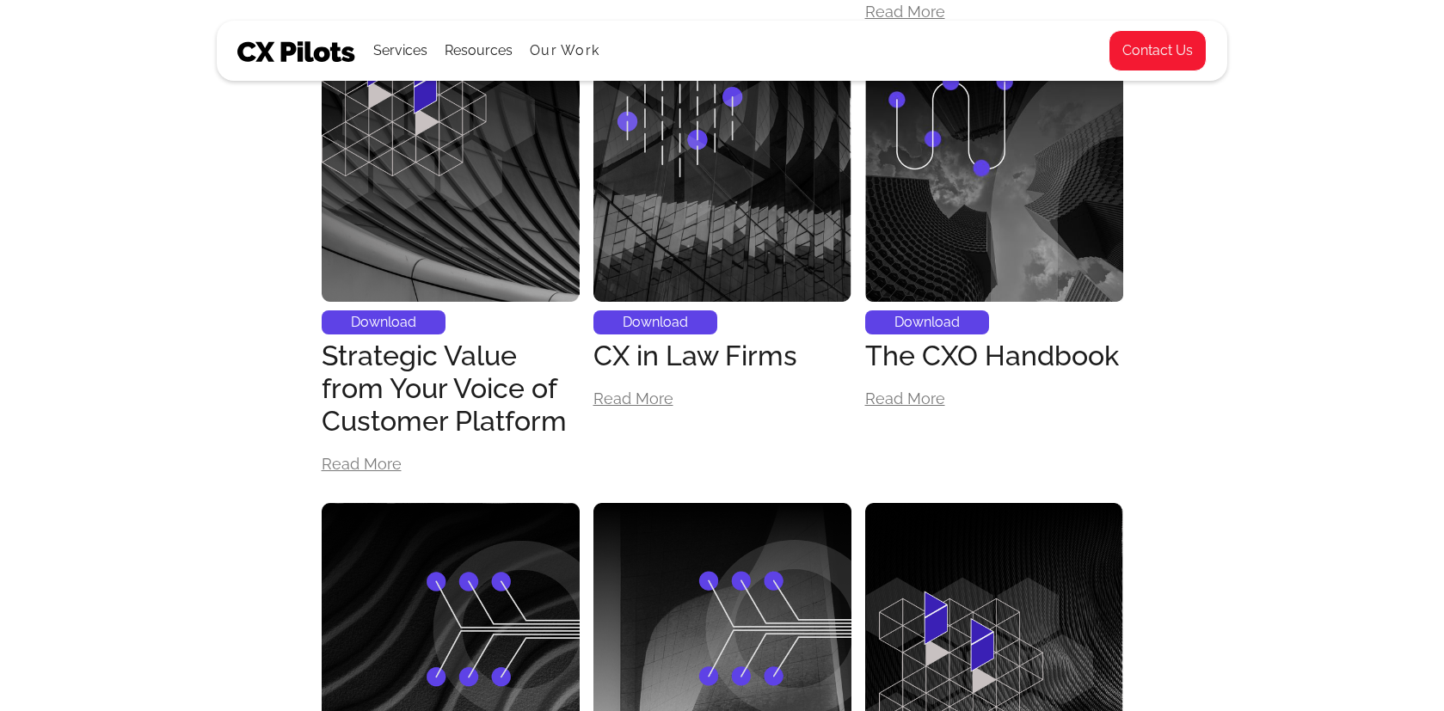
scroll to position [1156, 0]
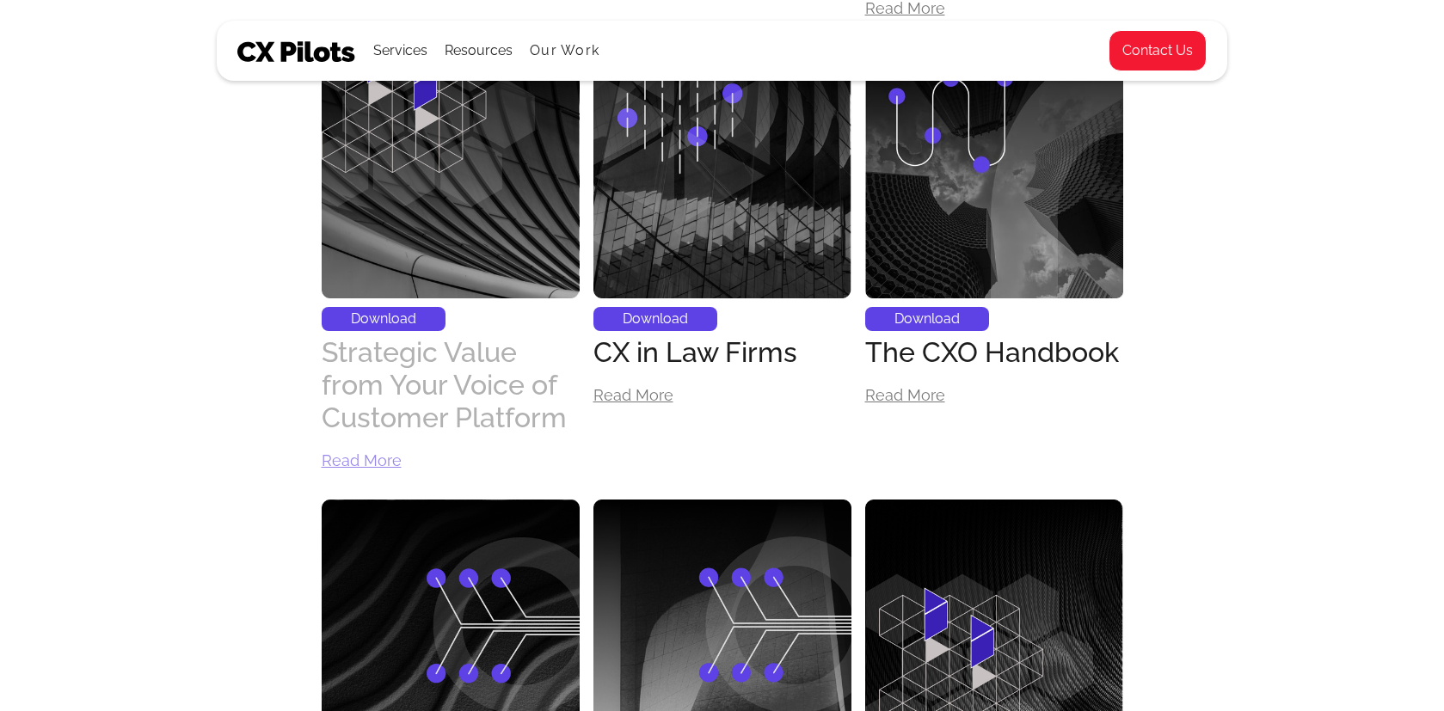
click at [357, 400] on div "Strategic Value from Your Voice of Customer Platform" at bounding box center [451, 385] width 258 height 98
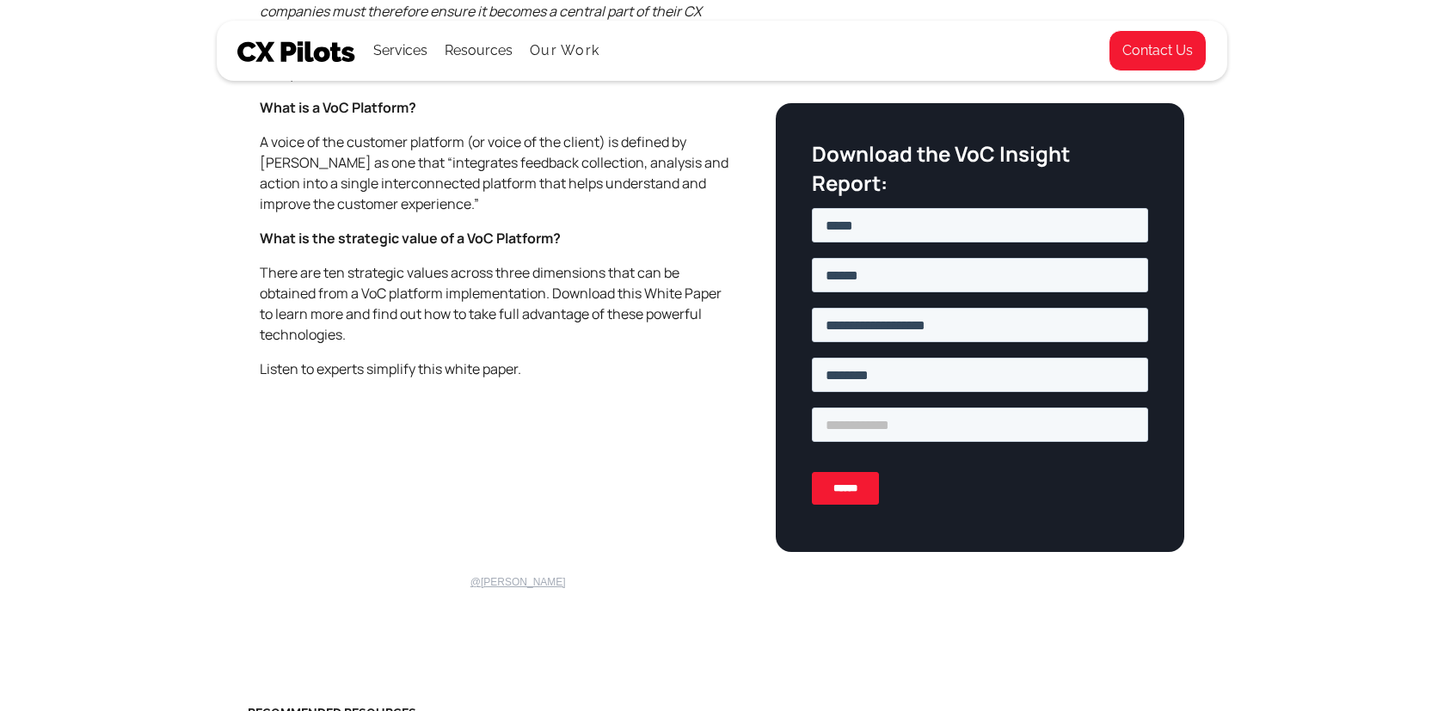
scroll to position [740, 0]
click at [849, 478] on input "******" at bounding box center [844, 488] width 67 height 33
